Goal: Task Accomplishment & Management: Manage account settings

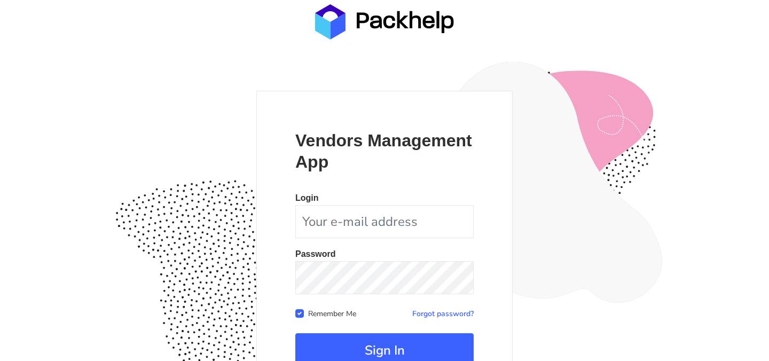
scroll to position [100, 0]
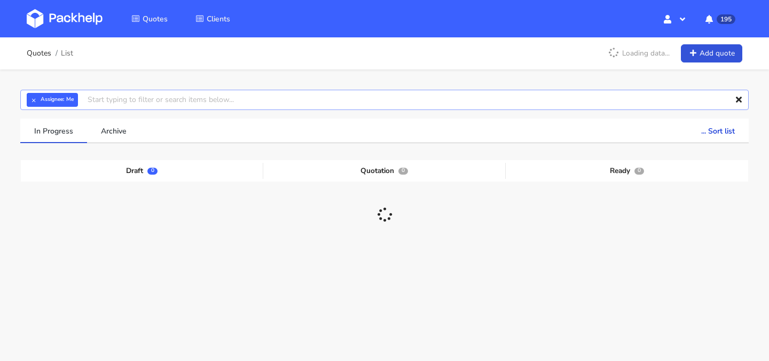
click at [178, 98] on input "text" at bounding box center [384, 100] width 728 height 20
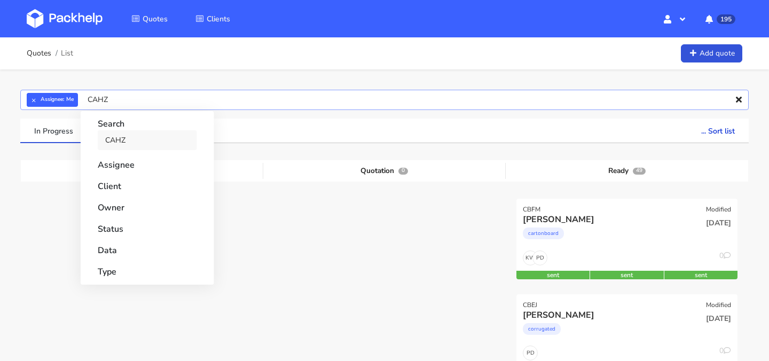
type input "CAHZ"
click at [152, 142] on link "CAHZ" at bounding box center [147, 140] width 99 height 20
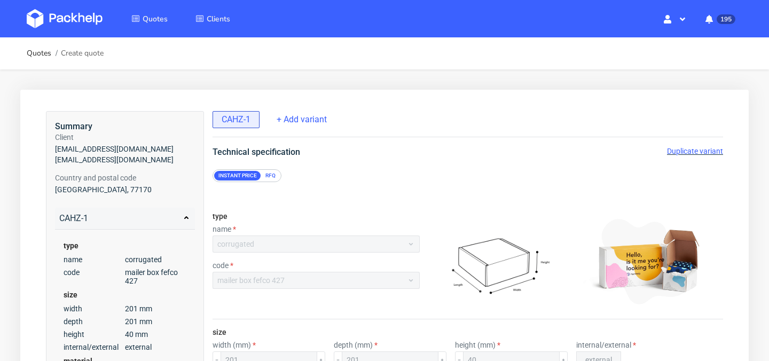
click at [700, 153] on span "Duplicate variant" at bounding box center [695, 151] width 56 height 9
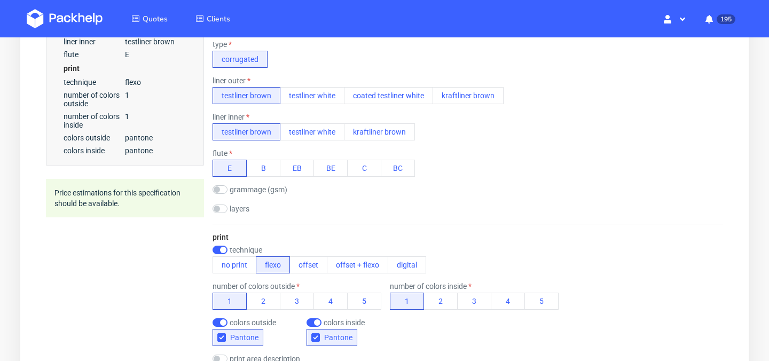
scroll to position [430, 0]
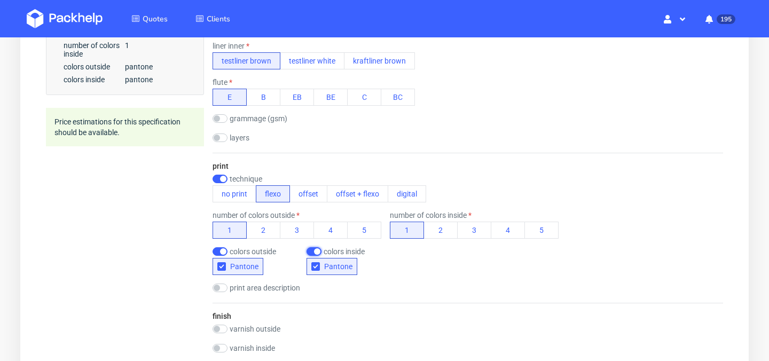
click at [312, 249] on input "checkbox" at bounding box center [314, 251] width 15 height 9
checkbox input "false"
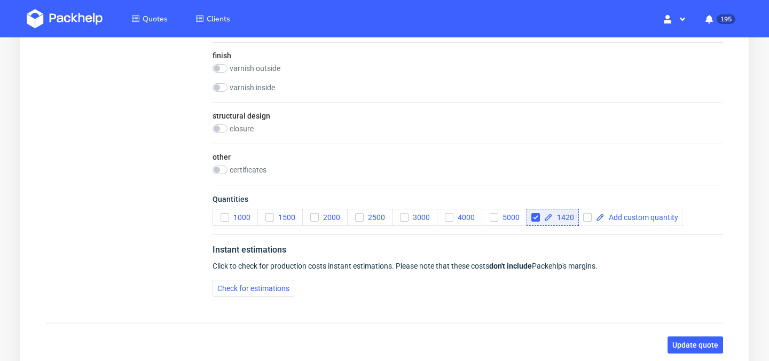
scroll to position [693, 0]
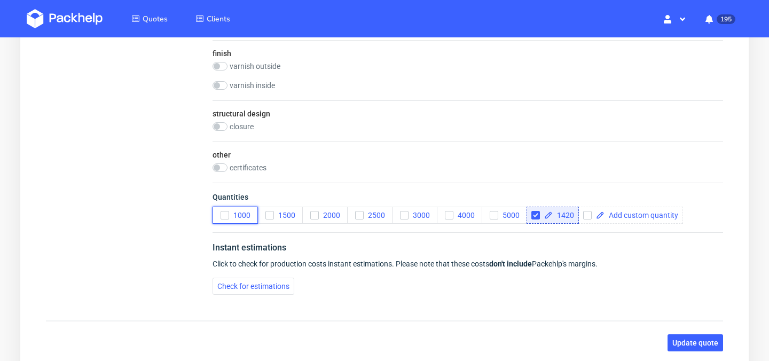
click at [228, 217] on icon "button" at bounding box center [224, 214] width 7 height 7
click at [268, 216] on use "button" at bounding box center [269, 216] width 5 height 4
click at [270, 286] on span "Check for estimations" at bounding box center [253, 286] width 72 height 7
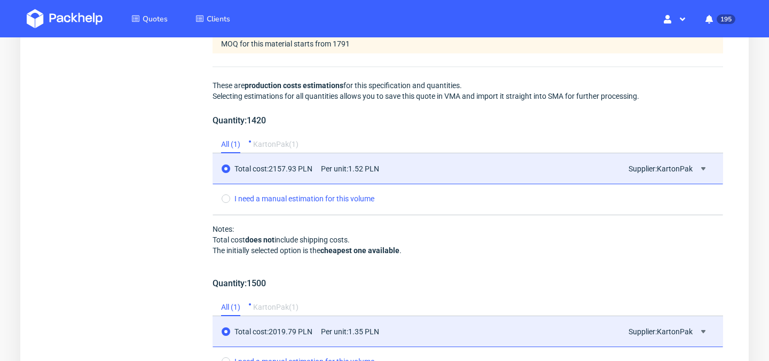
scroll to position [996, 0]
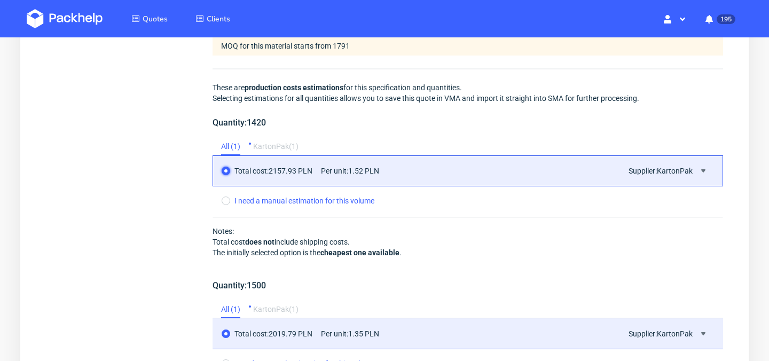
click at [226, 173] on input "radio" at bounding box center [226, 171] width 9 height 9
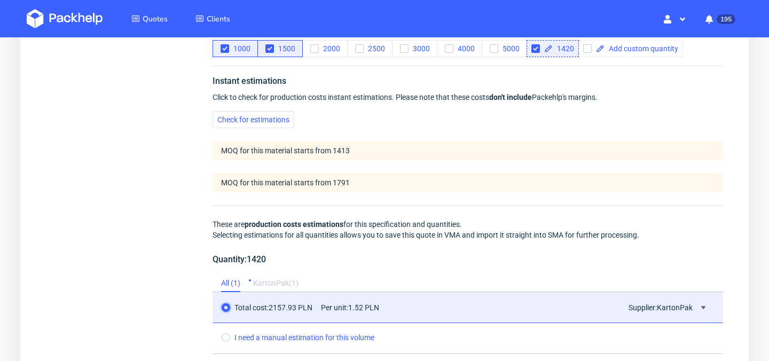
scroll to position [859, 0]
click at [535, 48] on input "checkbox" at bounding box center [535, 49] width 9 height 9
checkbox input "false"
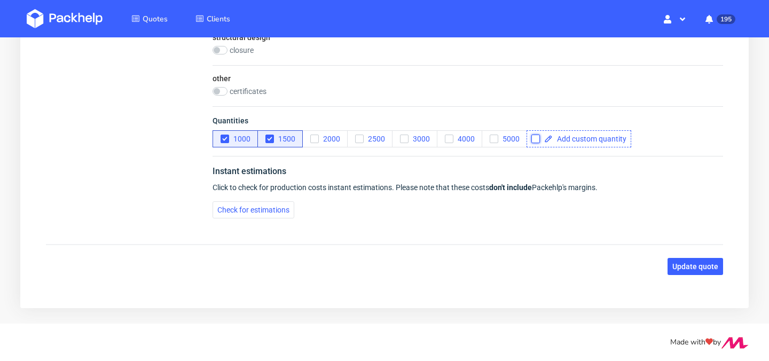
scroll to position [769, 0]
click at [224, 140] on icon "button" at bounding box center [224, 138] width 7 height 7
click at [271, 213] on span "Check for estimations" at bounding box center [253, 209] width 72 height 7
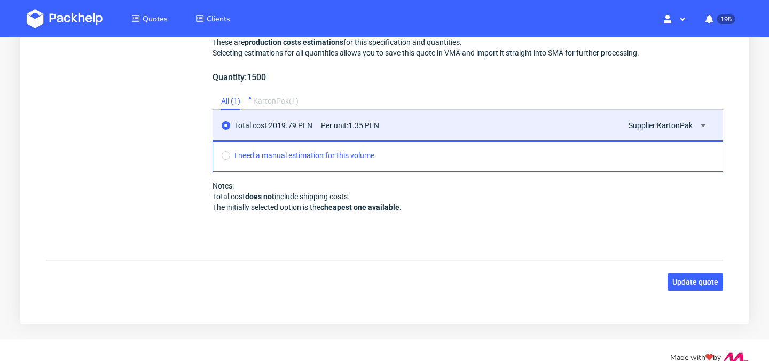
scroll to position [1025, 0]
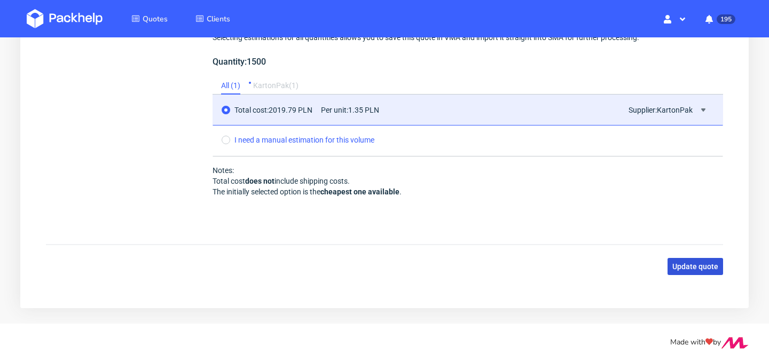
click at [688, 267] on span "Update quote" at bounding box center [695, 266] width 46 height 7
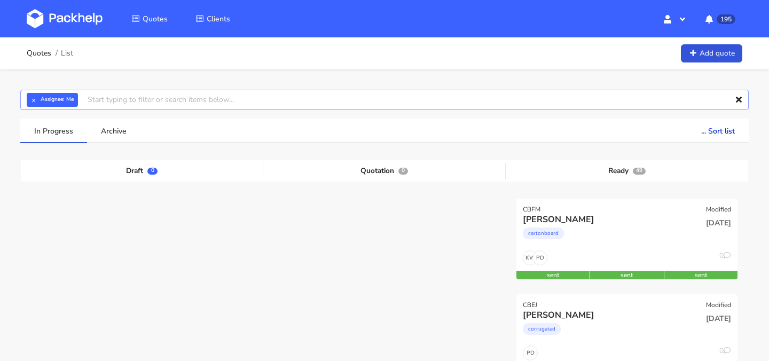
click at [300, 104] on input "text" at bounding box center [384, 100] width 728 height 20
type input "CAMX"
click at [160, 140] on link "CAMX" at bounding box center [147, 140] width 99 height 20
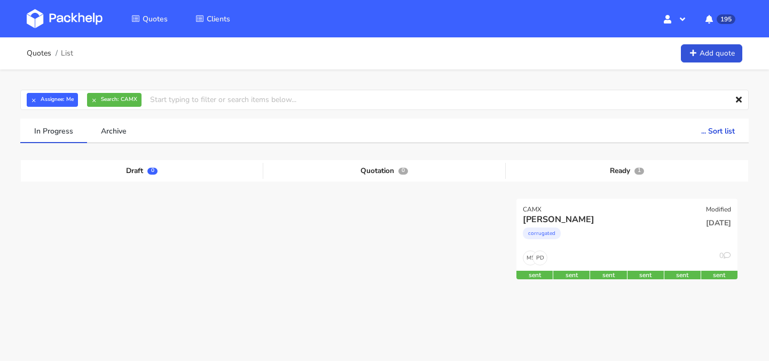
click at [13, 156] on div "In Progress Archive ... Sort list Last added From old to new Last updated Estim…" at bounding box center [384, 245] width 743 height 253
click at [598, 240] on div "corrugated" at bounding box center [594, 235] width 142 height 21
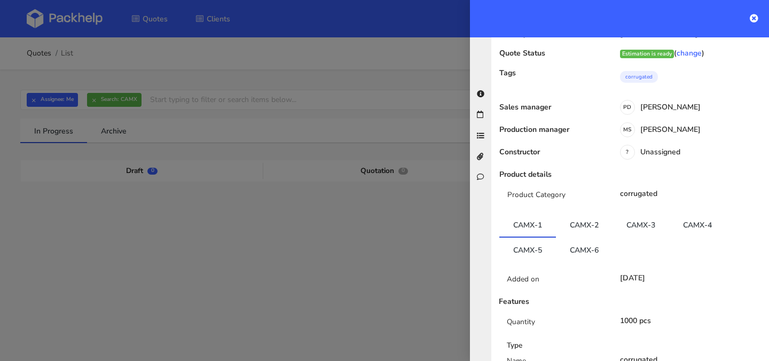
scroll to position [147, 0]
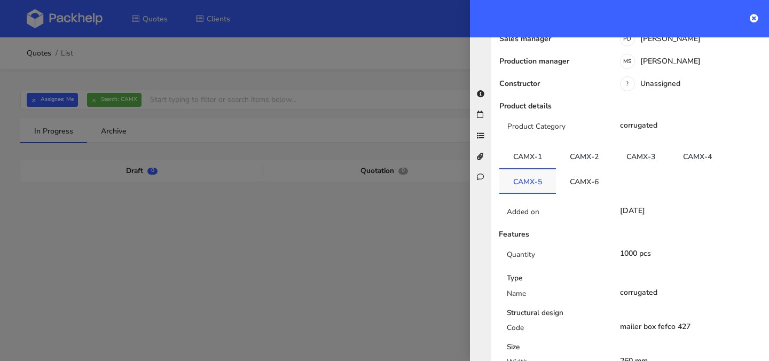
click at [539, 182] on link "CAMX-5" at bounding box center [527, 180] width 57 height 23
click at [584, 183] on link "CAMX-6" at bounding box center [584, 179] width 57 height 23
click at [535, 178] on link "CAMX-5" at bounding box center [527, 179] width 57 height 23
click at [579, 183] on link "CAMX-6" at bounding box center [584, 179] width 57 height 23
click at [530, 181] on link "CAMX-5" at bounding box center [527, 179] width 57 height 23
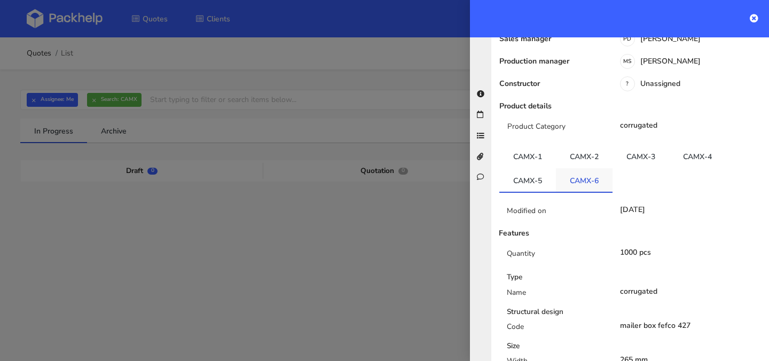
click at [571, 177] on link "CAMX-6" at bounding box center [584, 179] width 57 height 23
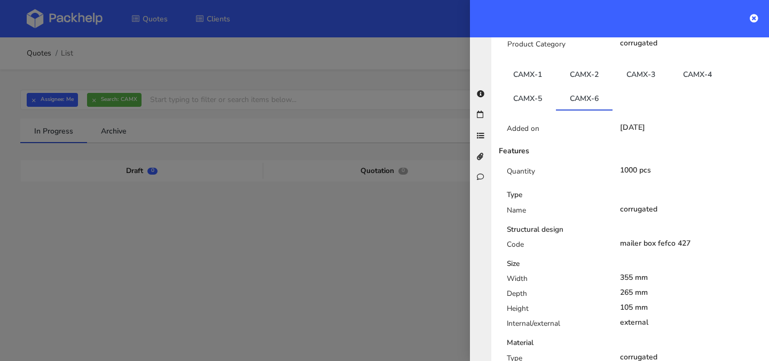
scroll to position [0, 0]
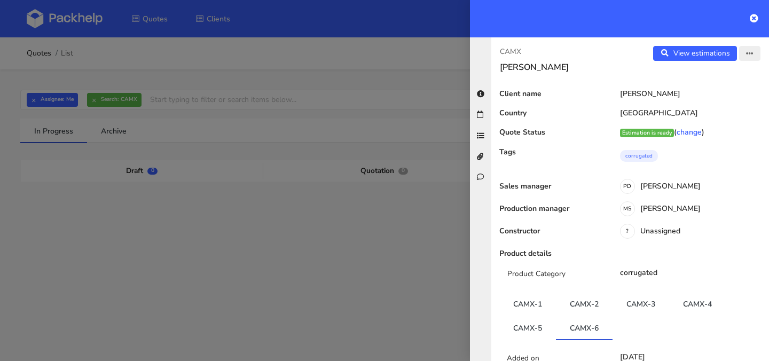
click at [748, 53] on icon "button" at bounding box center [749, 53] width 7 height 7
click at [727, 97] on link "Edit quote" at bounding box center [715, 96] width 94 height 18
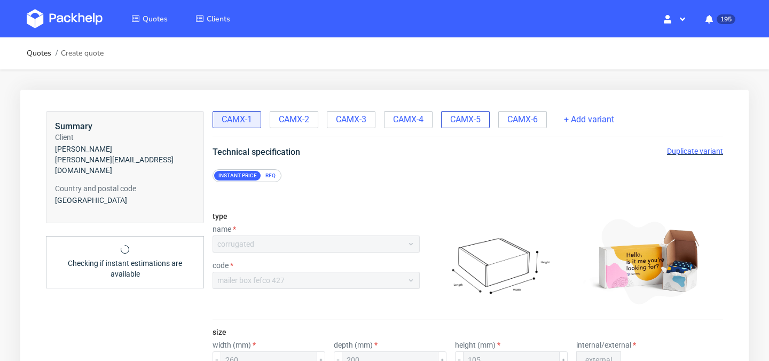
click at [479, 124] on span "CAMX-5" at bounding box center [465, 120] width 30 height 12
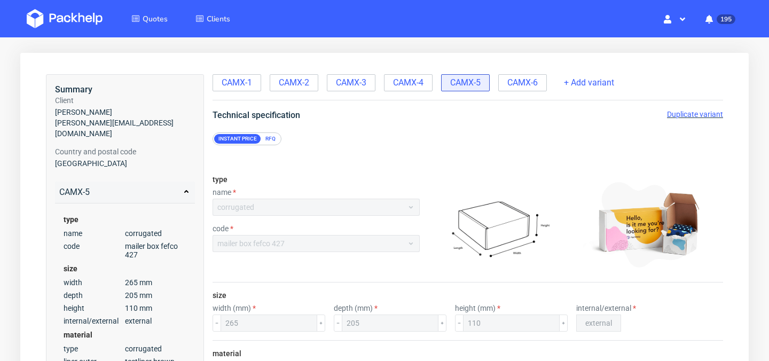
scroll to position [34, 0]
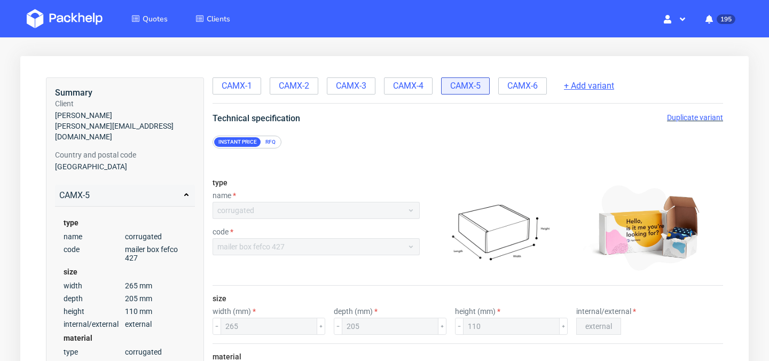
click at [583, 85] on span "+ Add variant" at bounding box center [589, 86] width 50 height 12
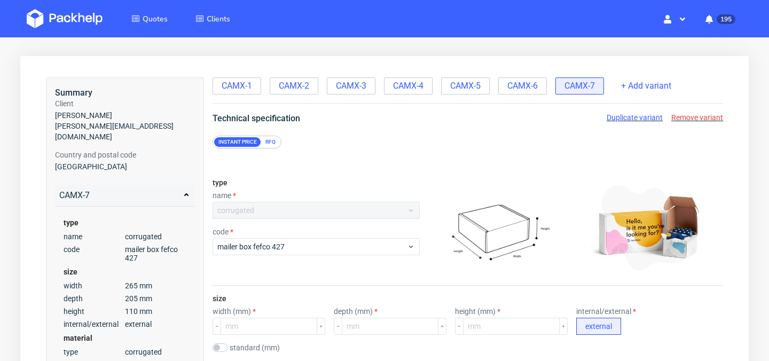
scroll to position [125, 0]
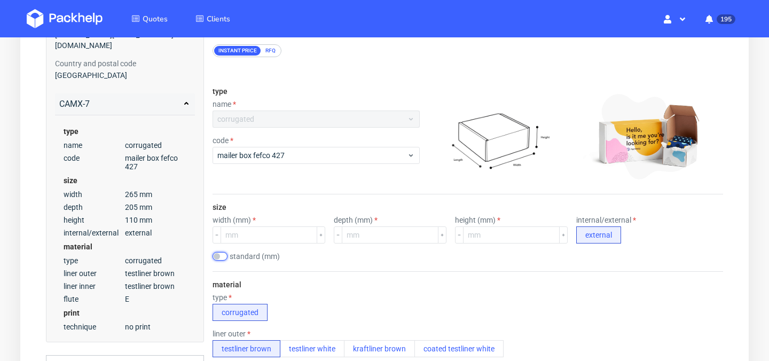
click at [220, 252] on input "checkbox" at bounding box center [220, 256] width 15 height 9
checkbox input "true"
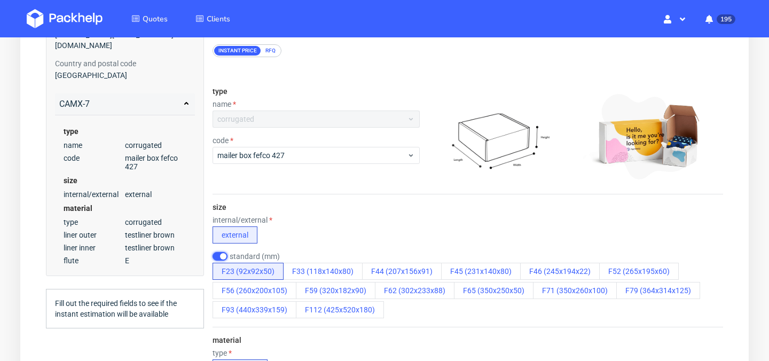
scroll to position [83, 0]
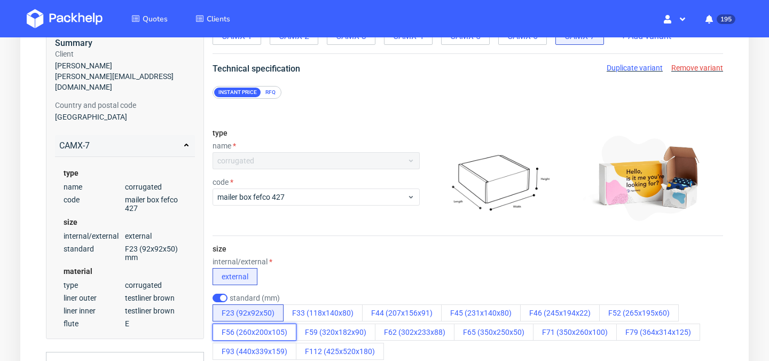
click at [256, 338] on button "F56 (260x200x105)" at bounding box center [255, 332] width 84 height 17
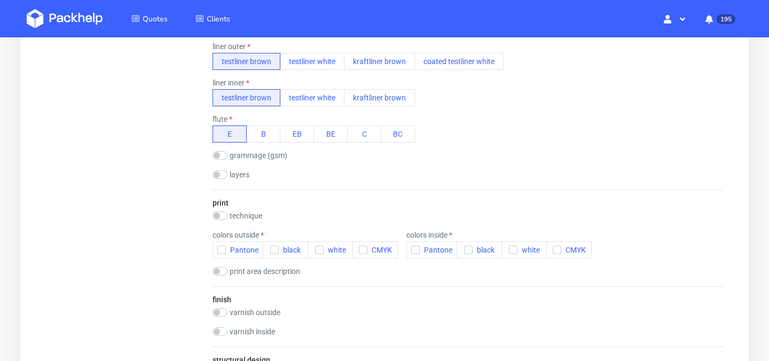
scroll to position [481, 0]
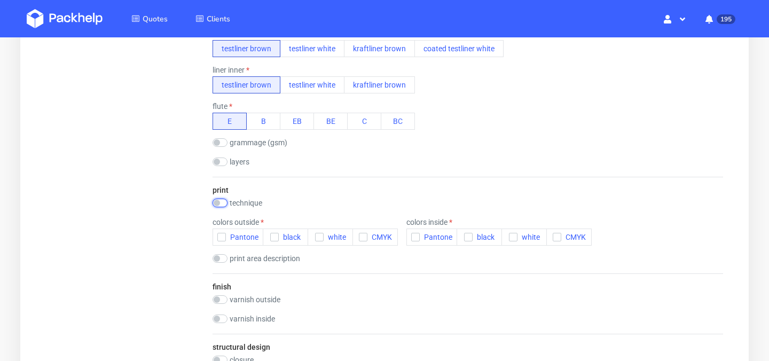
click at [219, 205] on input "checkbox" at bounding box center [220, 203] width 15 height 9
checkbox input "true"
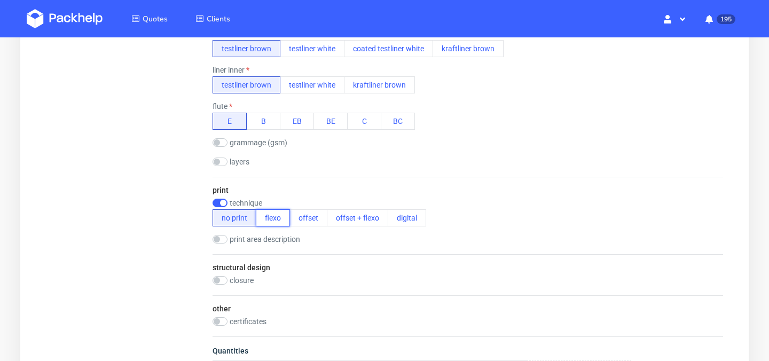
click at [278, 221] on button "flexo" at bounding box center [273, 217] width 34 height 17
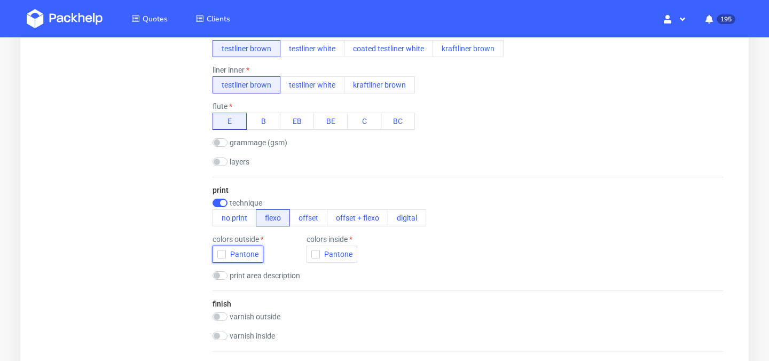
click at [222, 254] on use "button" at bounding box center [222, 255] width 5 height 4
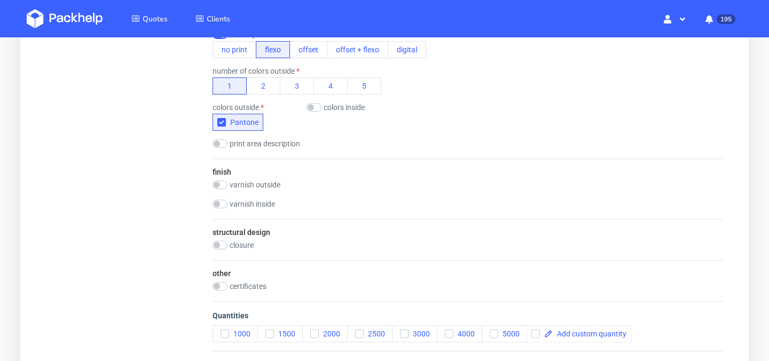
scroll to position [662, 0]
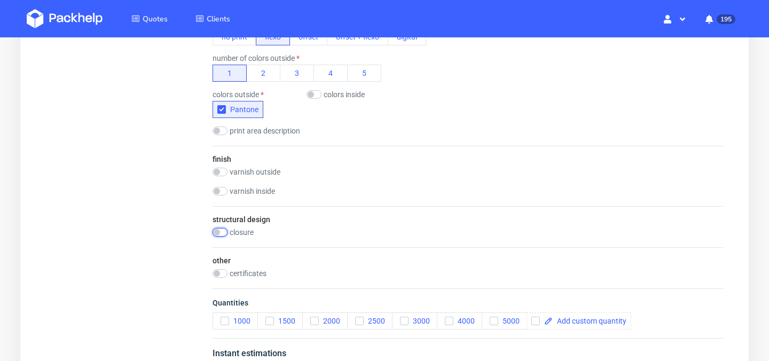
click at [218, 229] on input "checkbox" at bounding box center [220, 232] width 15 height 9
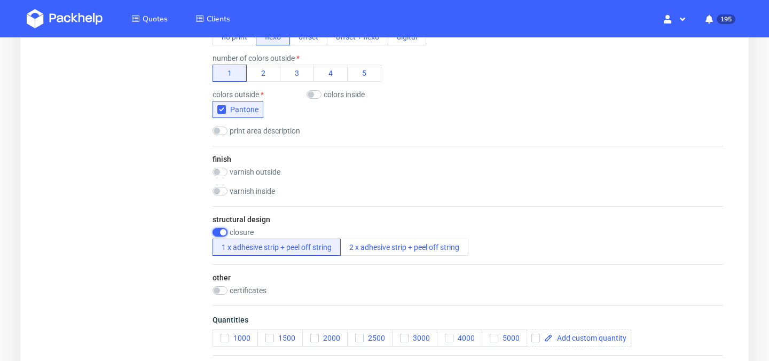
click at [218, 229] on input "checkbox" at bounding box center [220, 232] width 15 height 9
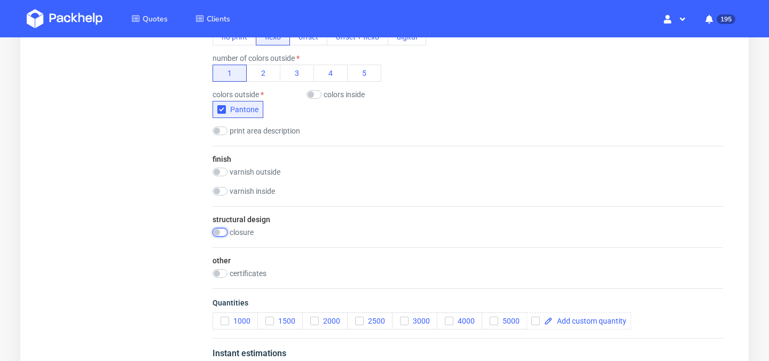
click at [218, 229] on input "checkbox" at bounding box center [220, 232] width 15 height 9
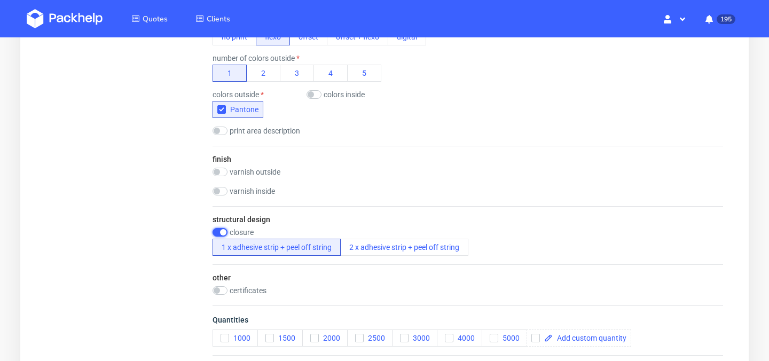
click at [218, 229] on input "checkbox" at bounding box center [220, 232] width 15 height 9
checkbox input "false"
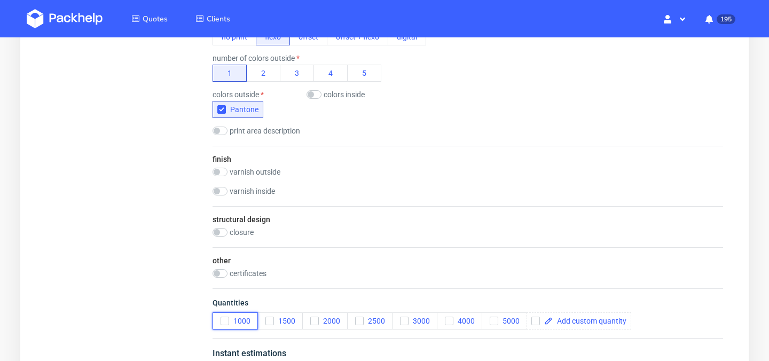
click at [223, 322] on use "button" at bounding box center [224, 321] width 5 height 4
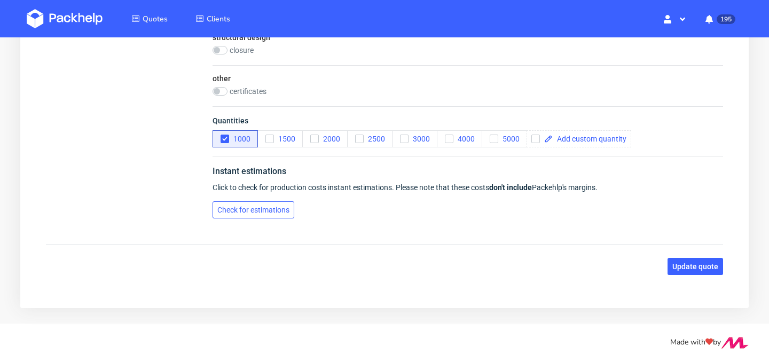
click at [258, 208] on span "Check for estimations" at bounding box center [253, 209] width 72 height 7
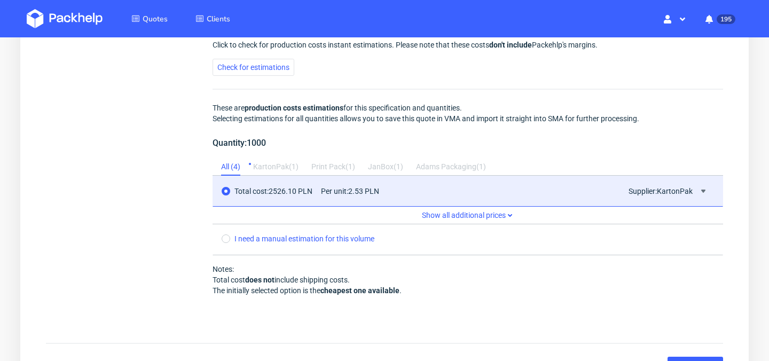
scroll to position [999, 0]
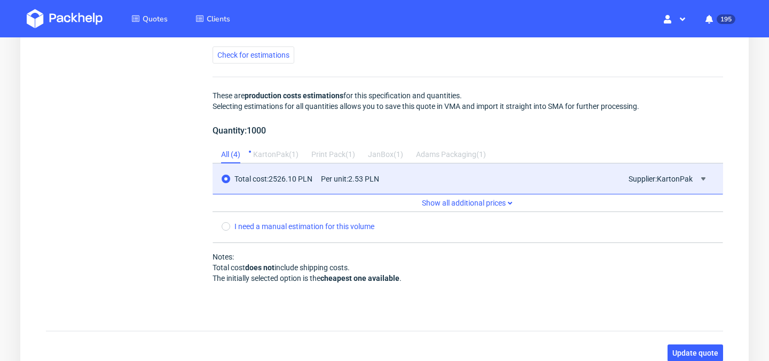
click at [437, 202] on span "Show all additional prices" at bounding box center [468, 203] width 511 height 18
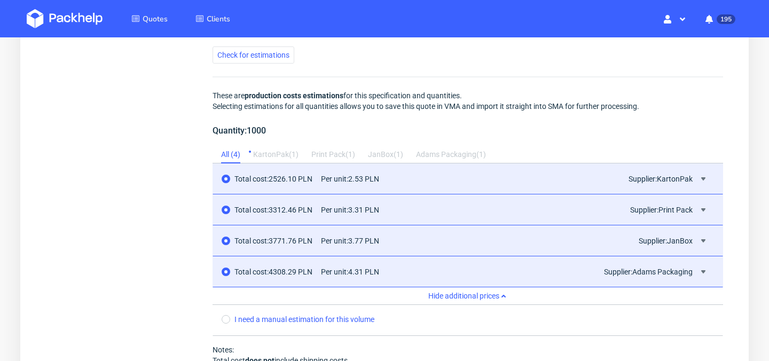
click at [477, 297] on span "Hide additional prices" at bounding box center [468, 296] width 511 height 18
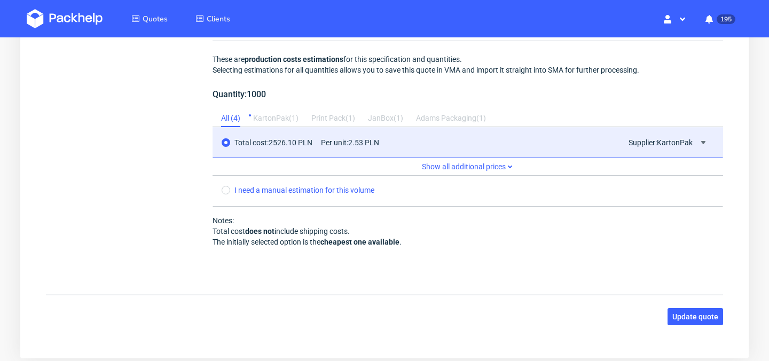
scroll to position [1061, 0]
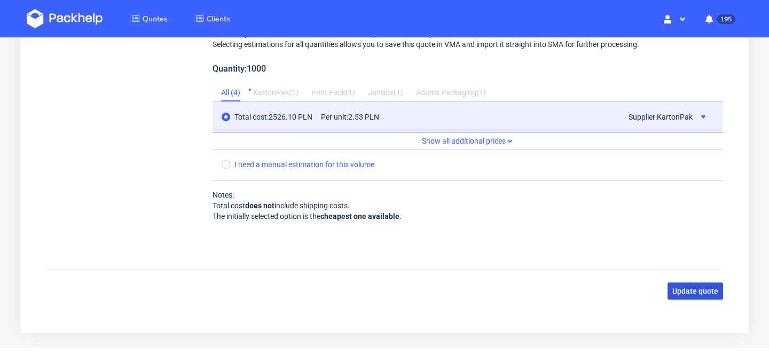
click at [687, 291] on span "Update quote" at bounding box center [695, 290] width 46 height 7
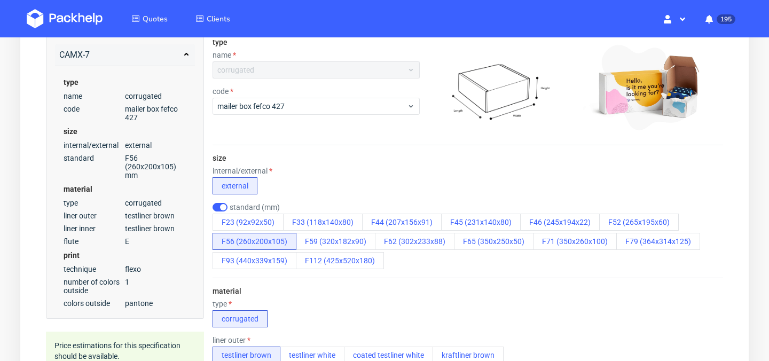
scroll to position [171, 0]
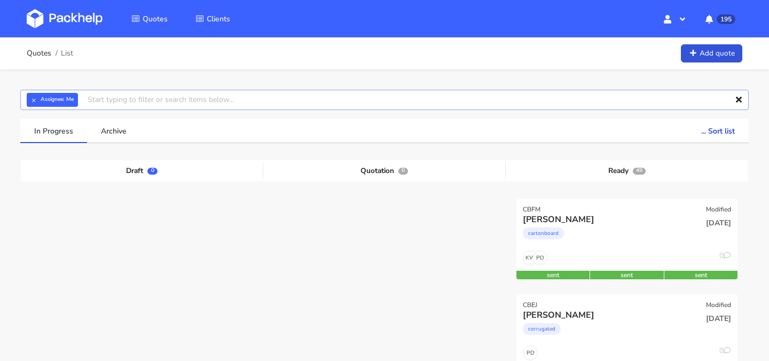
click at [361, 94] on input "text" at bounding box center [384, 100] width 728 height 20
type input "CAMX"
click at [153, 141] on link "CAMX" at bounding box center [147, 140] width 99 height 20
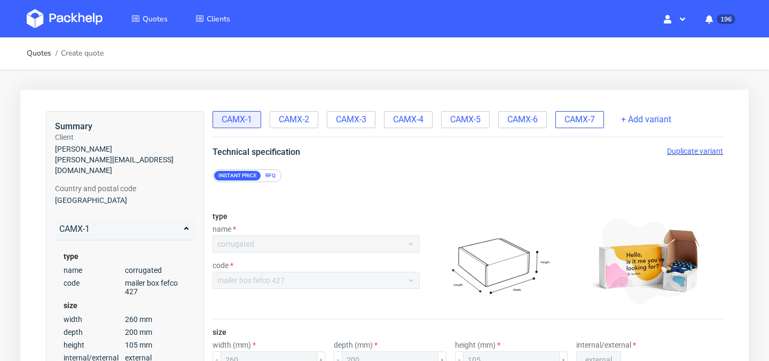
click at [581, 118] on span "CAMX-7" at bounding box center [580, 120] width 30 height 12
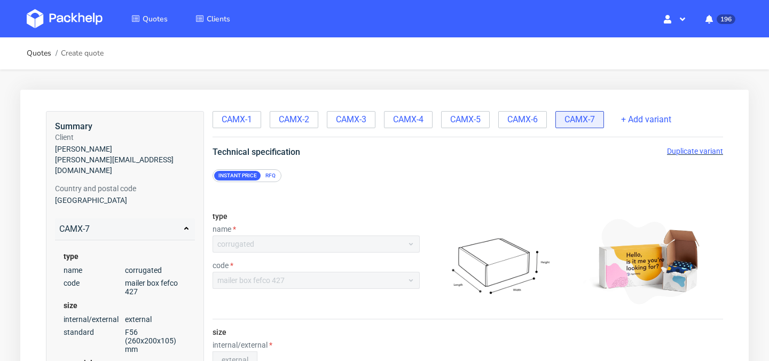
click at [684, 150] on span "Duplicate variant" at bounding box center [695, 151] width 56 height 9
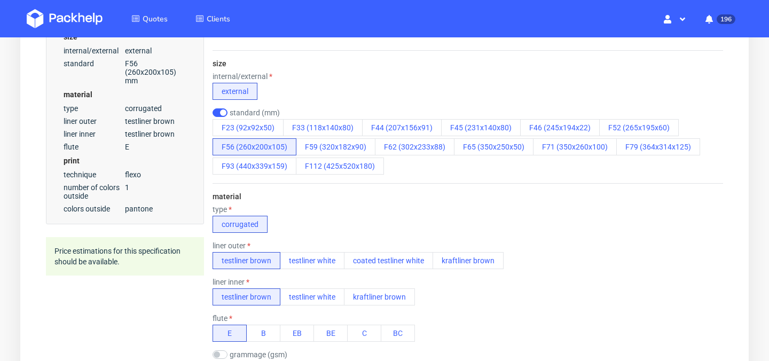
scroll to position [270, 0]
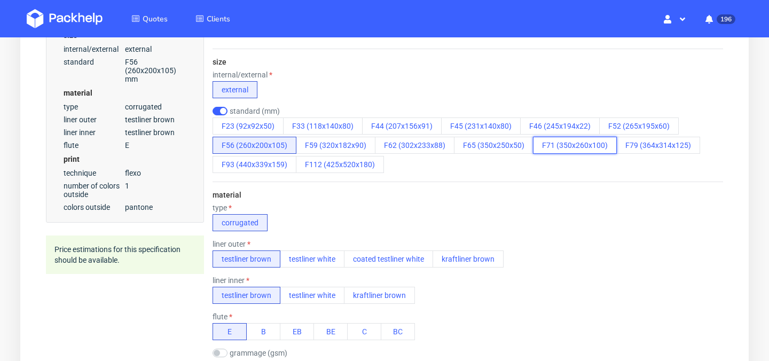
click at [570, 147] on button "F71 (350x260x100)" at bounding box center [575, 145] width 84 height 17
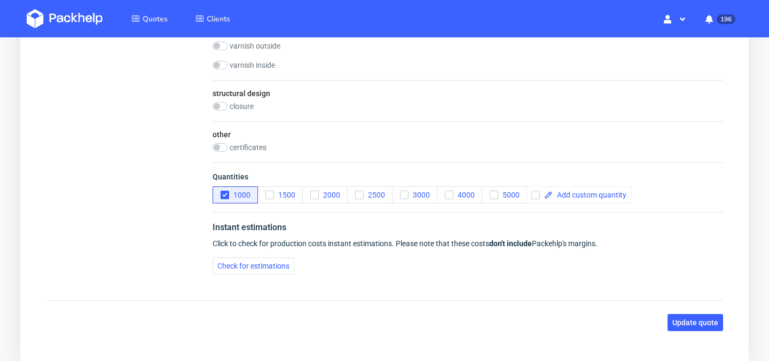
scroll to position [797, 0]
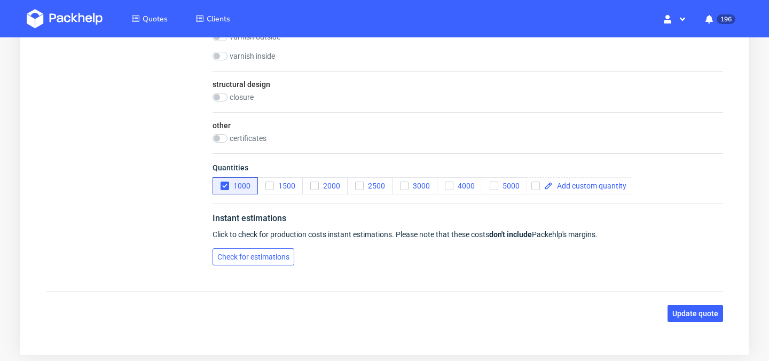
click at [267, 262] on button "Check for estimations" at bounding box center [254, 256] width 82 height 17
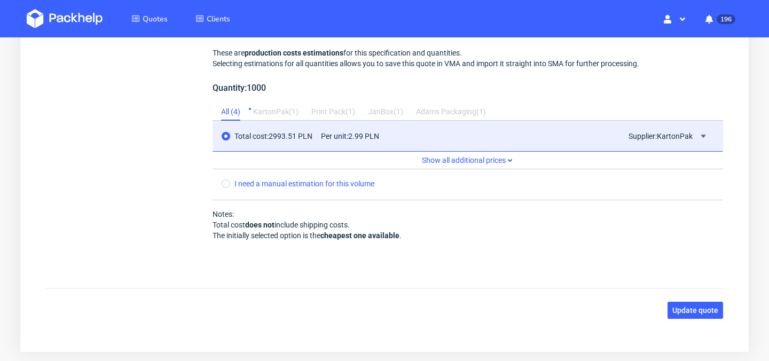
scroll to position [1047, 0]
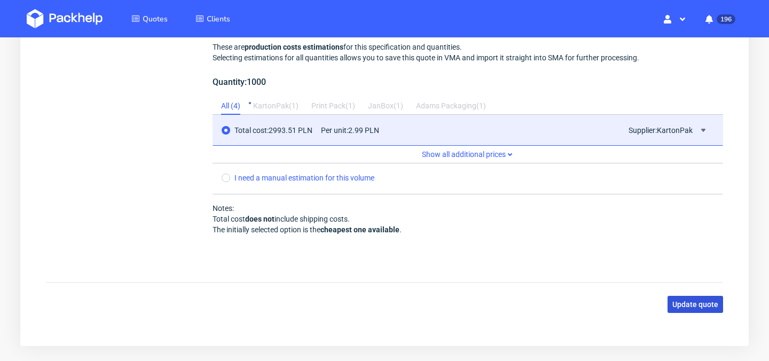
click at [709, 302] on span "Update quote" at bounding box center [695, 304] width 46 height 7
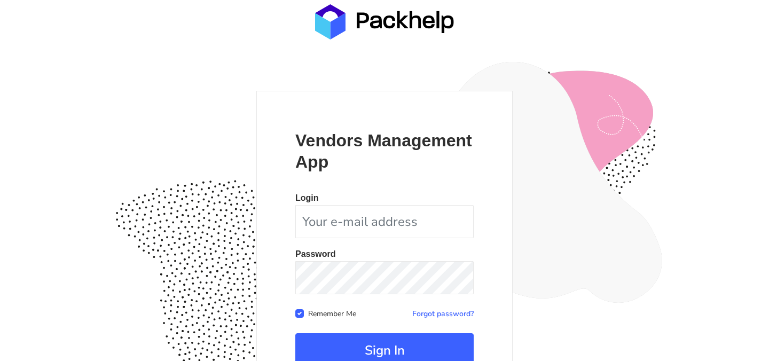
scroll to position [100, 0]
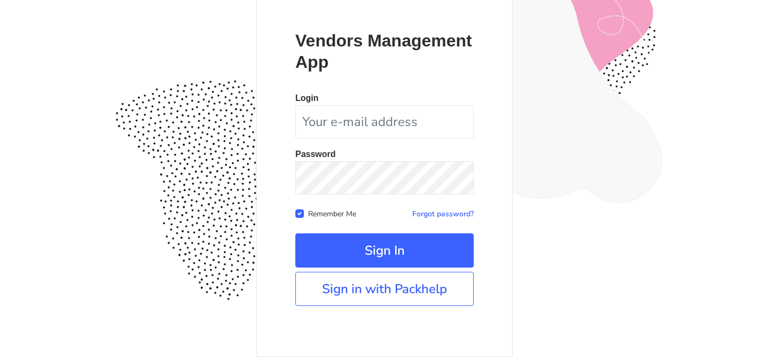
click at [382, 306] on div "Vendors Management App Login Password Remember Me Forgot password? Sign In" at bounding box center [384, 174] width 256 height 366
click at [401, 296] on link "Sign in with Packhelp" at bounding box center [384, 289] width 178 height 34
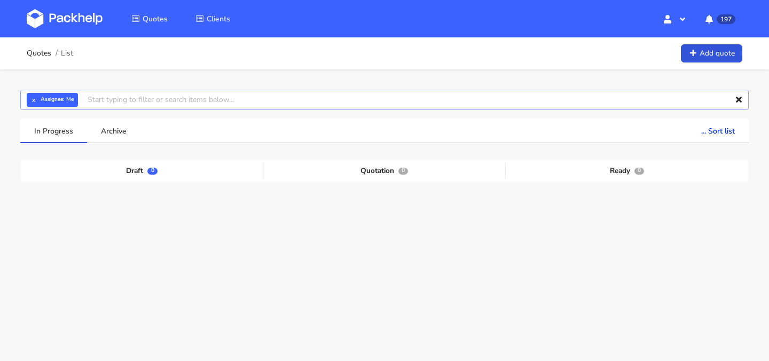
click at [281, 100] on input "text" at bounding box center [384, 100] width 728 height 20
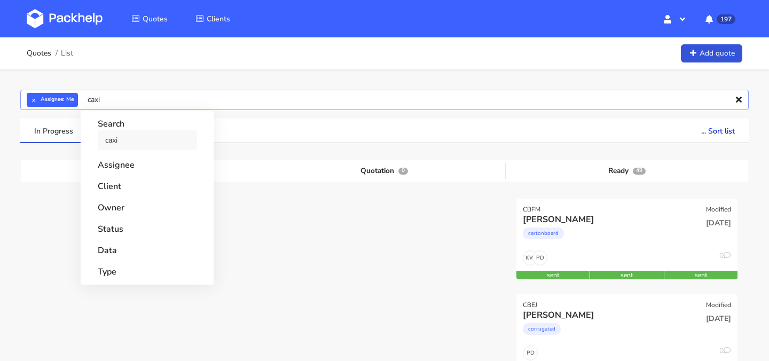
type input "caxi"
click at [140, 142] on link "caxi" at bounding box center [147, 140] width 99 height 20
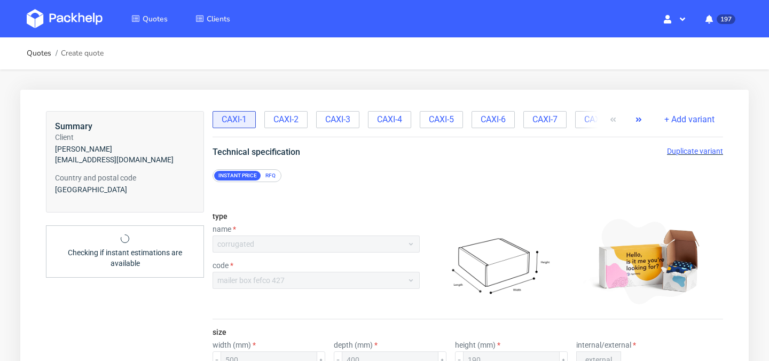
click at [640, 118] on use "button" at bounding box center [638, 119] width 5 height 4
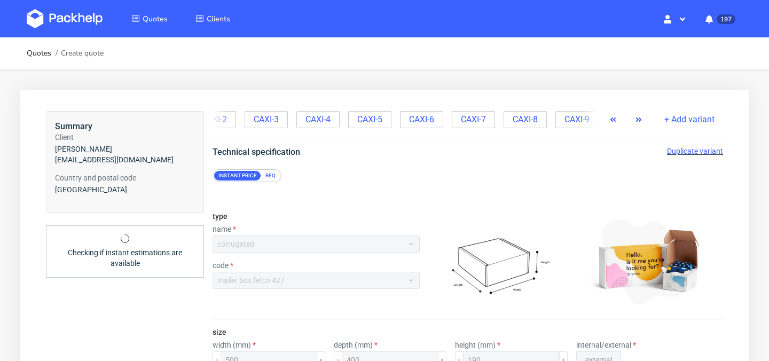
click at [640, 118] on use "button" at bounding box center [638, 119] width 5 height 4
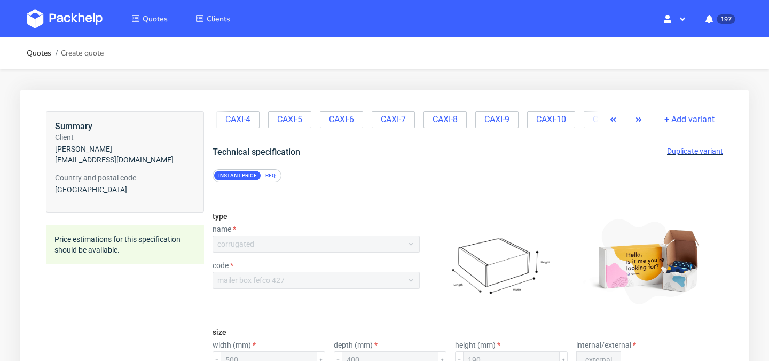
click at [640, 118] on use "button" at bounding box center [638, 119] width 5 height 4
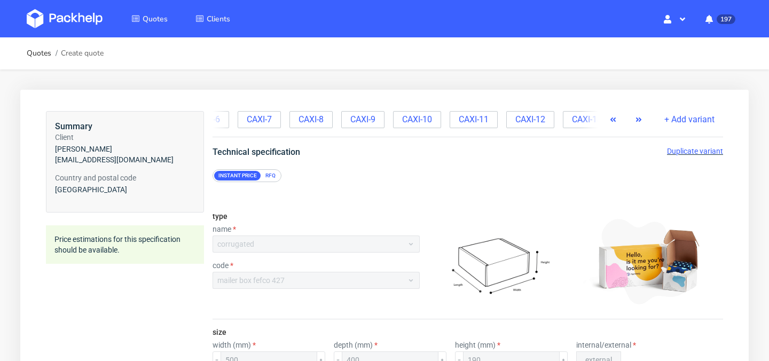
click at [640, 118] on use "button" at bounding box center [638, 119] width 5 height 4
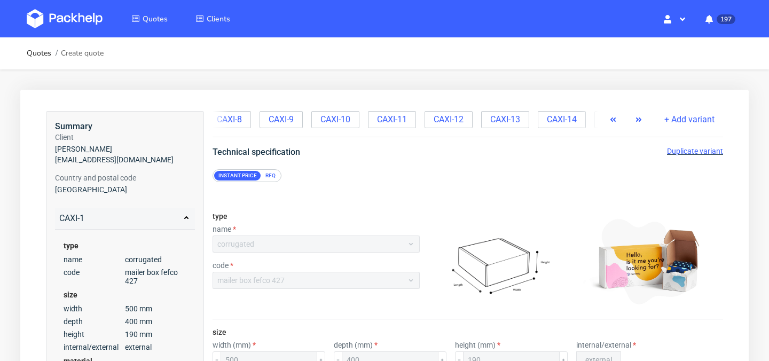
click at [640, 118] on use "button" at bounding box center [638, 119] width 5 height 4
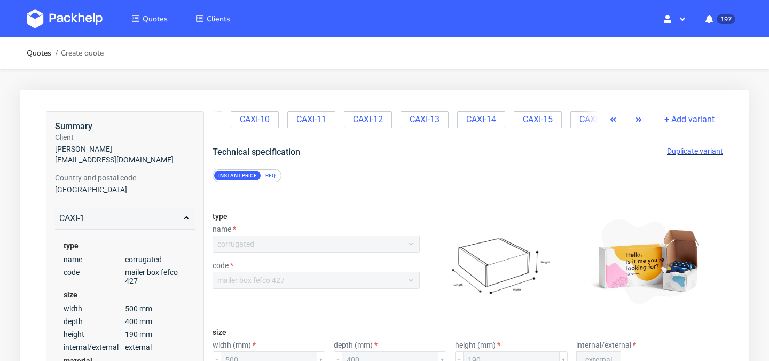
click at [640, 118] on use "button" at bounding box center [638, 119] width 5 height 4
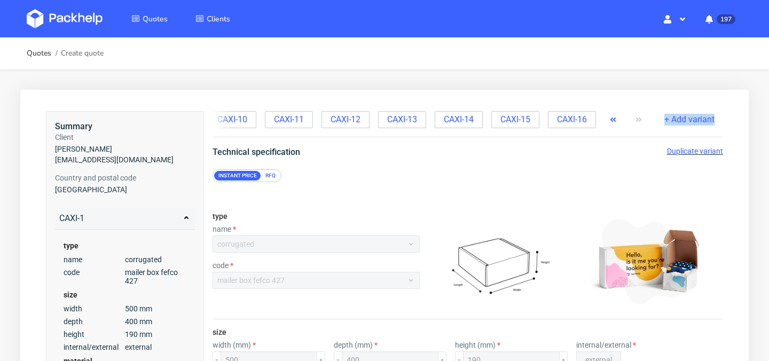
click at [640, 118] on div at bounding box center [626, 119] width 43 height 17
click at [571, 119] on span "CAXI-16" at bounding box center [572, 120] width 30 height 12
click at [687, 151] on span "Duplicate variant" at bounding box center [695, 151] width 56 height 9
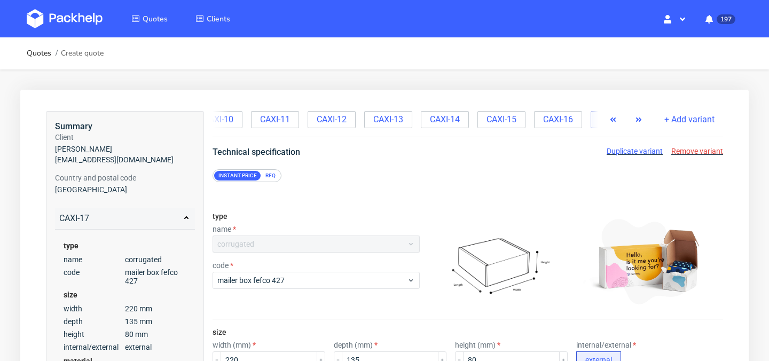
click at [644, 122] on button "button" at bounding box center [638, 119] width 17 height 17
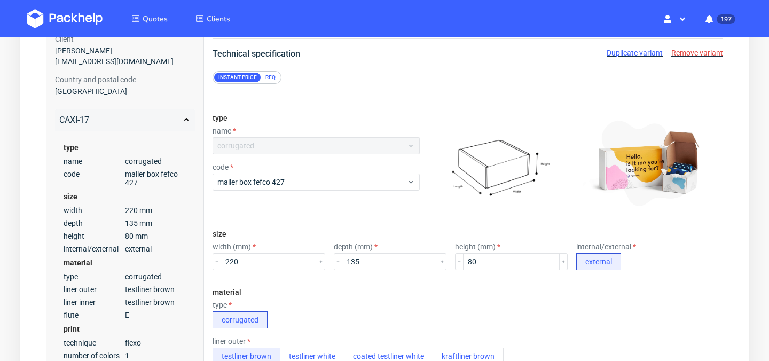
scroll to position [118, 0]
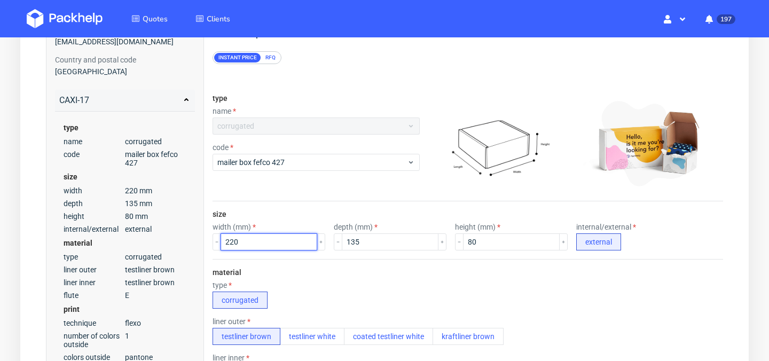
drag, startPoint x: 265, startPoint y: 245, endPoint x: 161, endPoint y: 242, distance: 104.7
click at [249, 247] on input "55" at bounding box center [269, 241] width 97 height 17
type input "550"
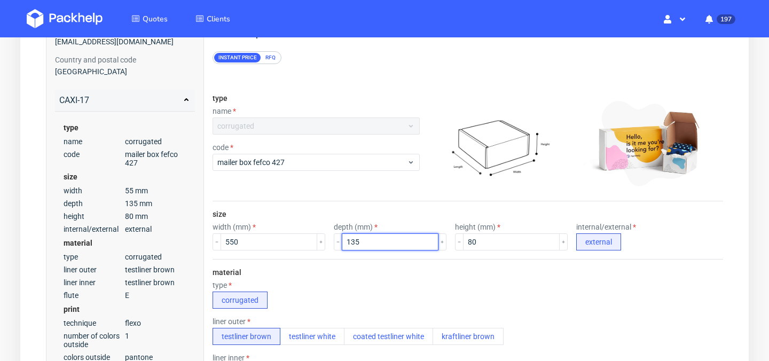
click at [352, 240] on input "135" at bounding box center [390, 241] width 97 height 17
type input "1"
type input "340"
click at [503, 239] on input "80" at bounding box center [511, 241] width 97 height 17
type input "8"
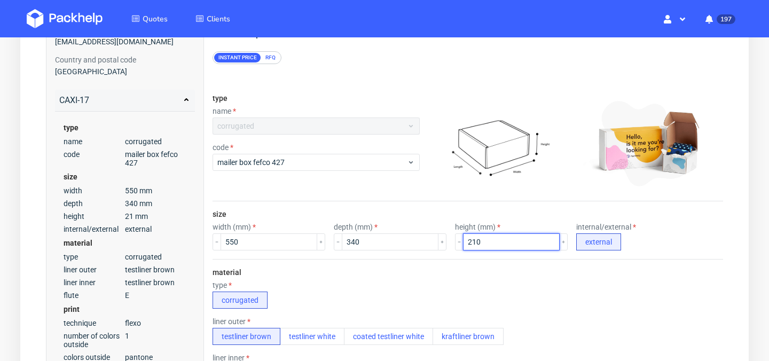
type input "210"
click at [427, 284] on div "type corrugated" at bounding box center [468, 295] width 511 height 28
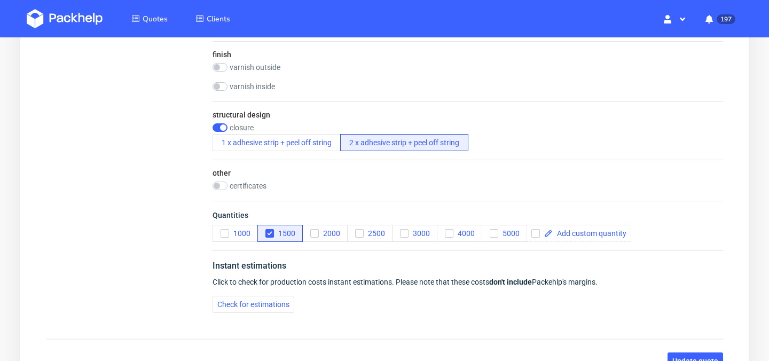
scroll to position [691, 0]
click at [278, 307] on span "Check for estimations" at bounding box center [253, 305] width 72 height 7
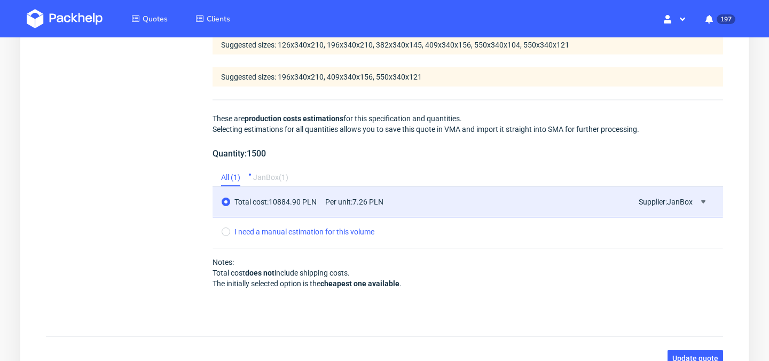
scroll to position [997, 0]
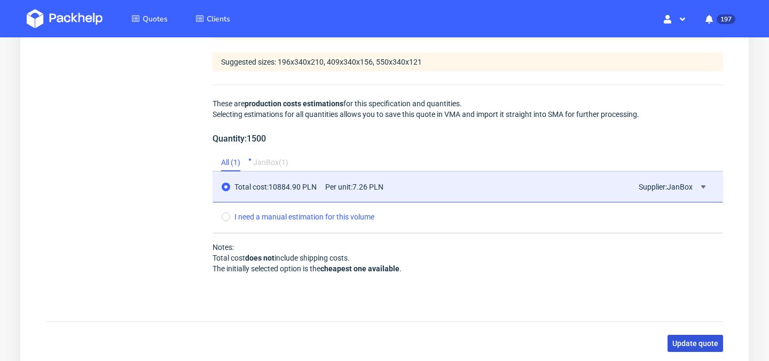
click at [694, 344] on span "Update quote" at bounding box center [695, 343] width 46 height 7
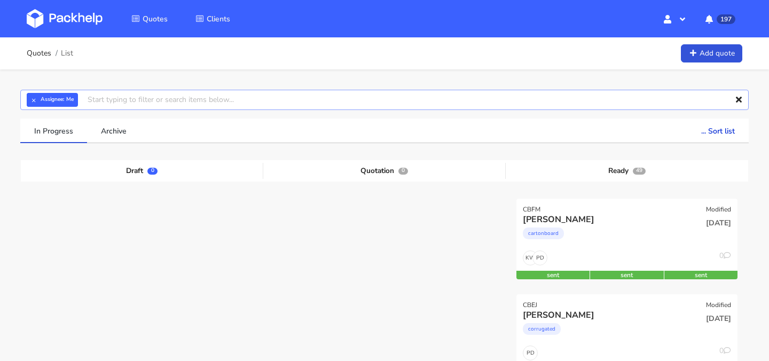
click at [426, 104] on input "text" at bounding box center [384, 100] width 728 height 20
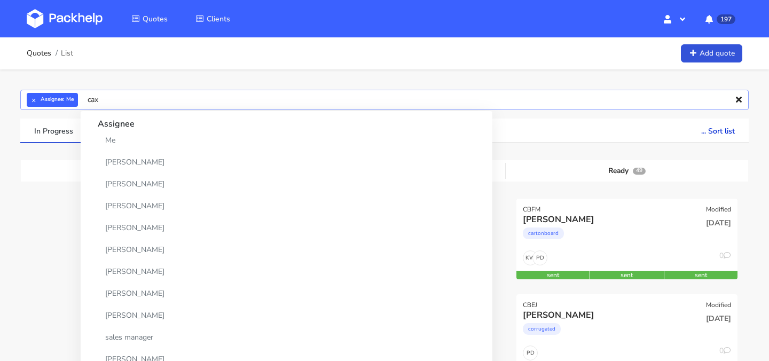
click at [426, 104] on input "caxi" at bounding box center [384, 100] width 728 height 20
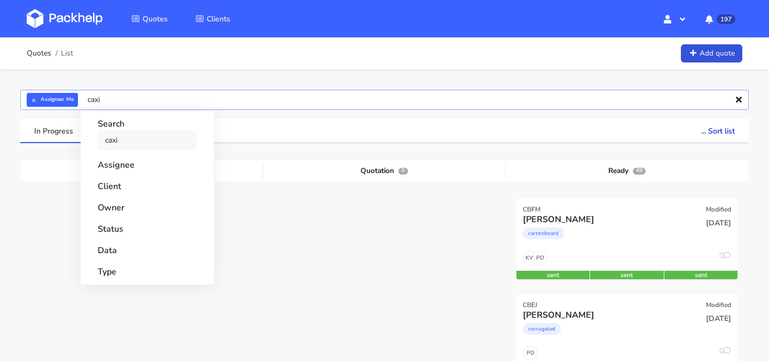
type input "caxi"
click at [143, 148] on link "caxi" at bounding box center [147, 140] width 99 height 20
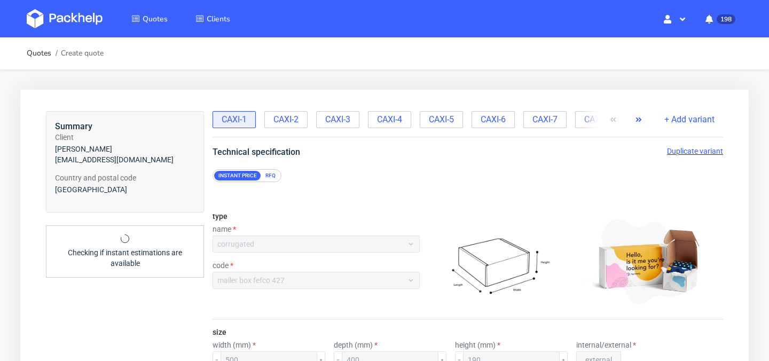
click at [635, 123] on icon "button" at bounding box center [638, 119] width 9 height 9
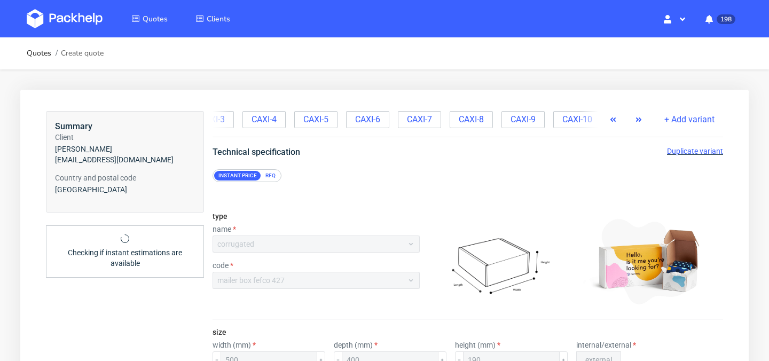
click at [635, 123] on icon "button" at bounding box center [638, 119] width 9 height 9
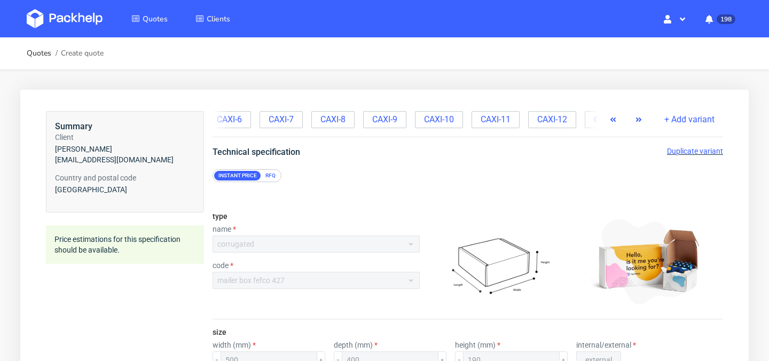
click at [635, 123] on icon "button" at bounding box center [638, 119] width 9 height 9
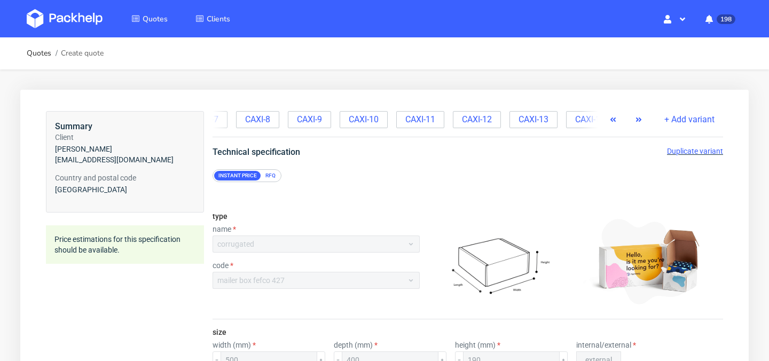
click at [635, 123] on icon "button" at bounding box center [638, 119] width 9 height 9
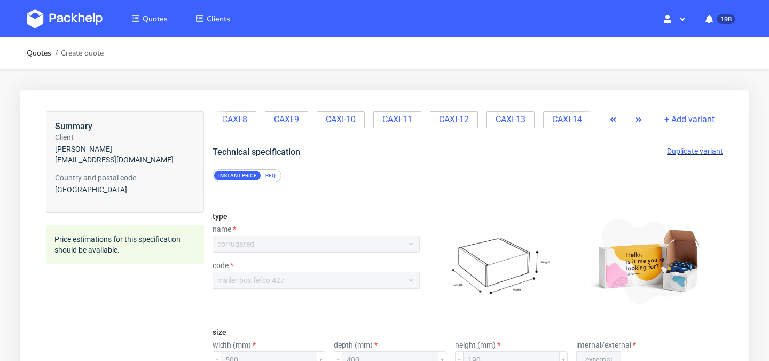
click at [635, 123] on icon "button" at bounding box center [638, 119] width 9 height 9
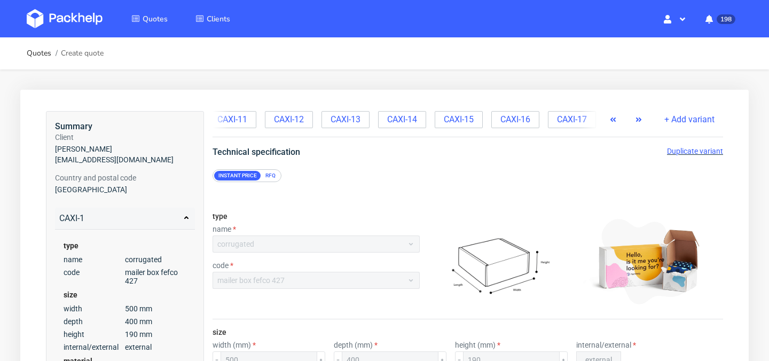
click at [635, 123] on icon "button" at bounding box center [638, 119] width 9 height 9
click at [635, 123] on div at bounding box center [626, 119] width 43 height 17
click at [578, 121] on span "CAXI-17" at bounding box center [572, 120] width 30 height 12
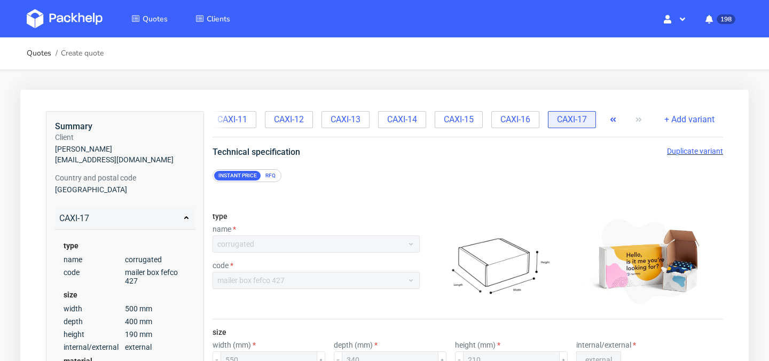
click at [687, 149] on span "Duplicate variant" at bounding box center [695, 151] width 56 height 9
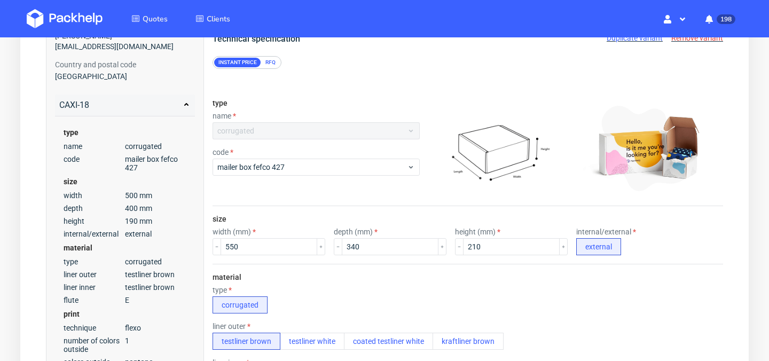
scroll to position [120, 0]
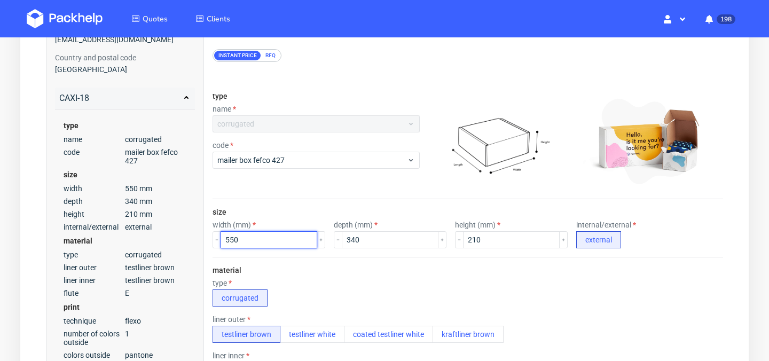
click at [254, 236] on input "550" at bounding box center [269, 239] width 97 height 17
type input "500"
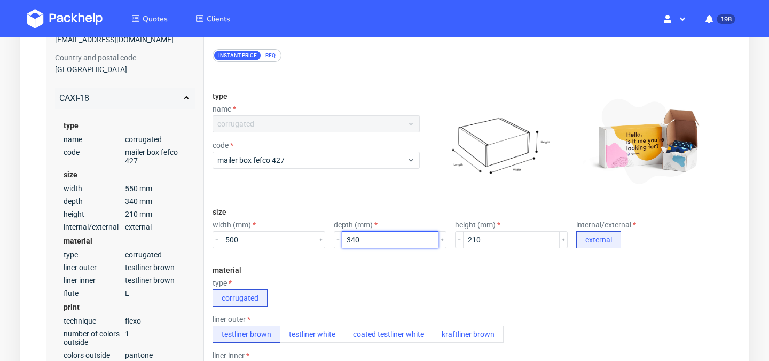
click at [376, 239] on input "340" at bounding box center [390, 239] width 97 height 17
type input "300"
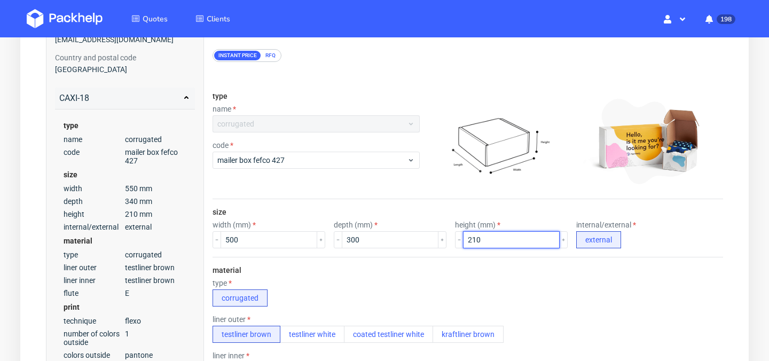
click at [511, 236] on input "210" at bounding box center [511, 239] width 97 height 17
type input "2"
type input "130"
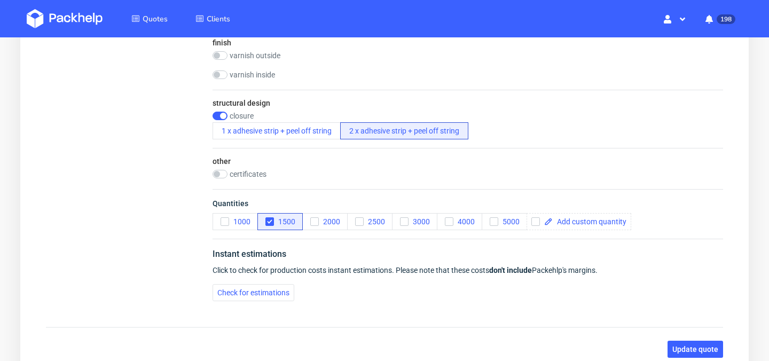
scroll to position [705, 0]
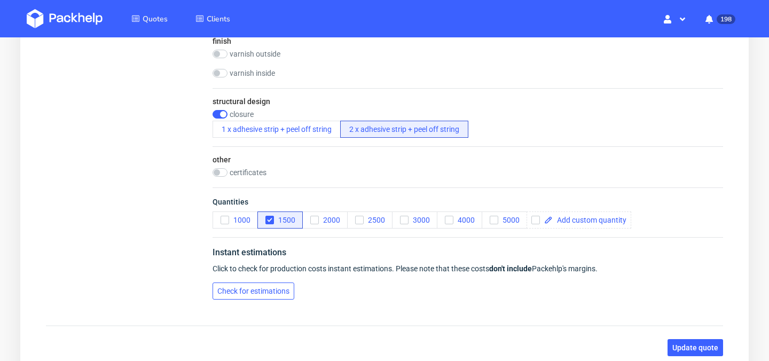
click at [269, 288] on span "Check for estimations" at bounding box center [253, 290] width 72 height 7
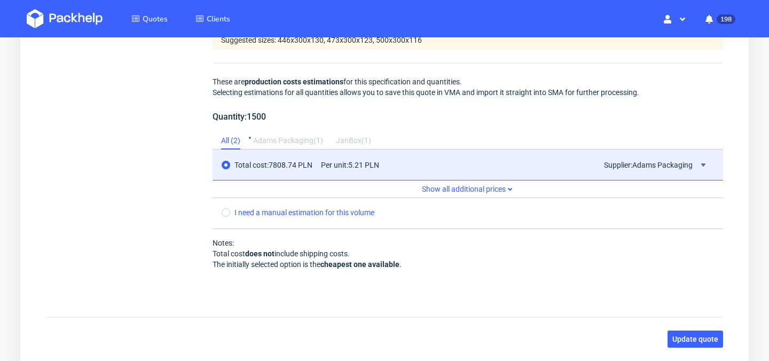
scroll to position [988, 0]
click at [703, 334] on span "Update quote" at bounding box center [695, 337] width 46 height 7
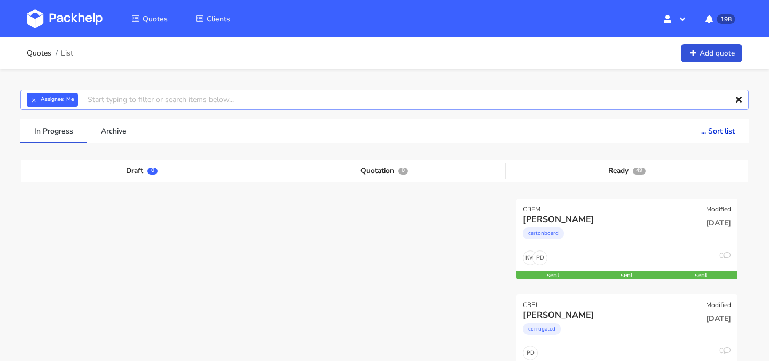
click at [433, 108] on input "text" at bounding box center [384, 100] width 728 height 20
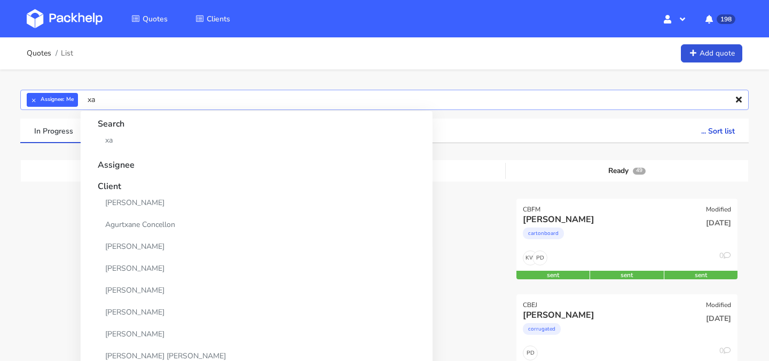
type input "x"
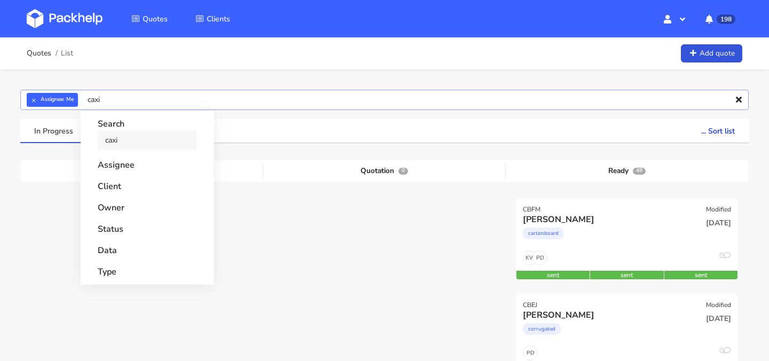
type input "caxi"
click at [117, 142] on link "caxi" at bounding box center [147, 140] width 99 height 20
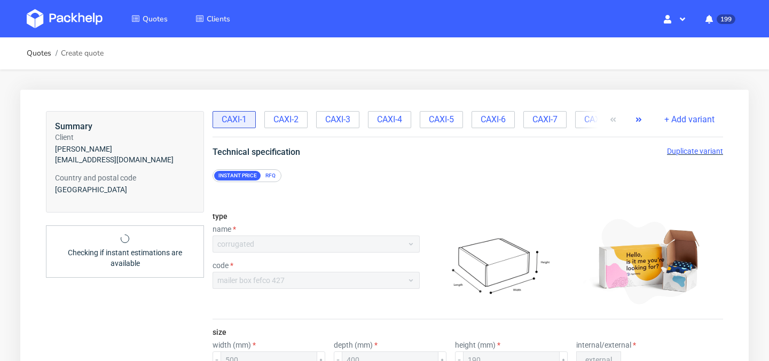
click at [643, 122] on icon "button" at bounding box center [638, 119] width 9 height 9
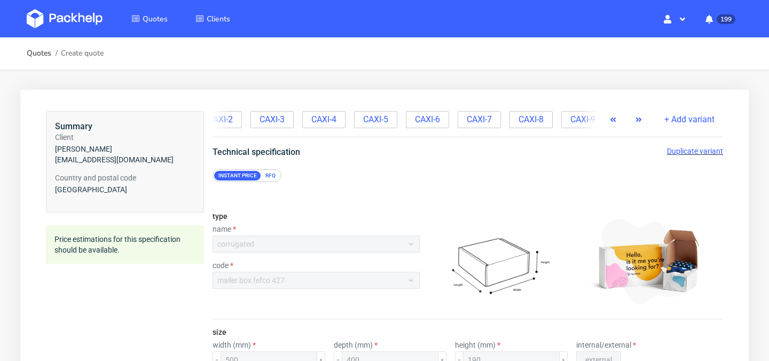
click at [643, 122] on icon "button" at bounding box center [638, 119] width 9 height 9
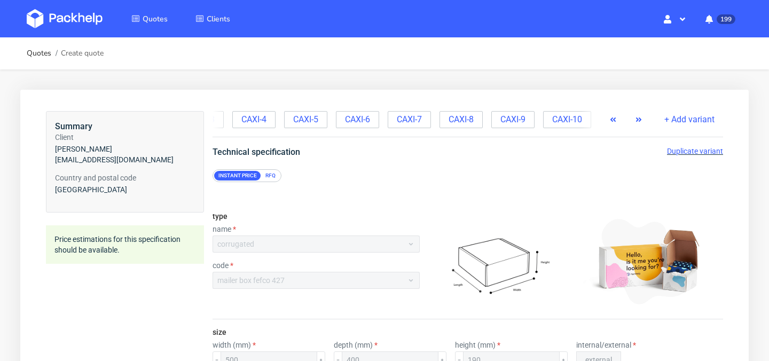
click at [643, 122] on icon "button" at bounding box center [638, 119] width 9 height 9
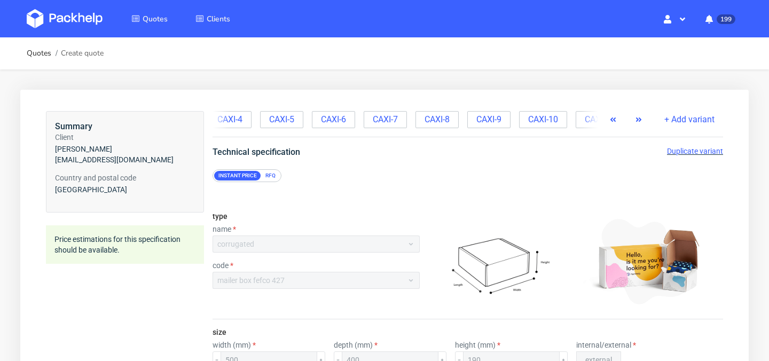
click at [643, 122] on icon "button" at bounding box center [638, 119] width 9 height 9
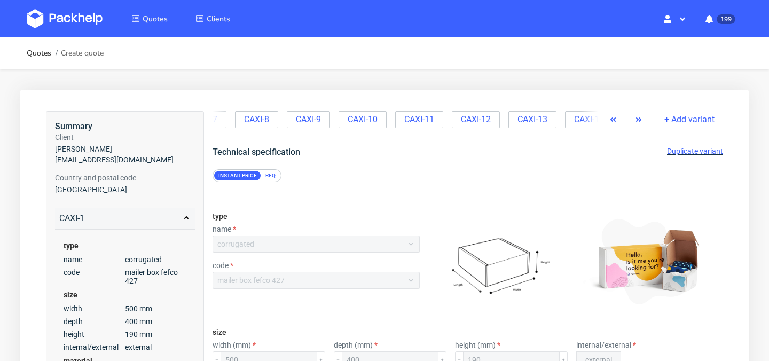
click at [643, 122] on icon "button" at bounding box center [638, 119] width 9 height 9
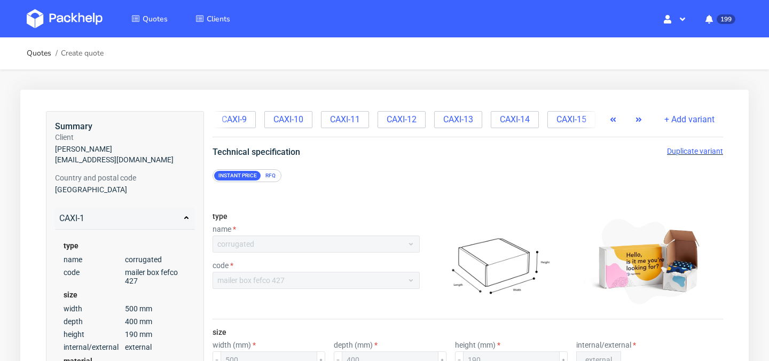
click at [643, 122] on icon "button" at bounding box center [638, 119] width 9 height 9
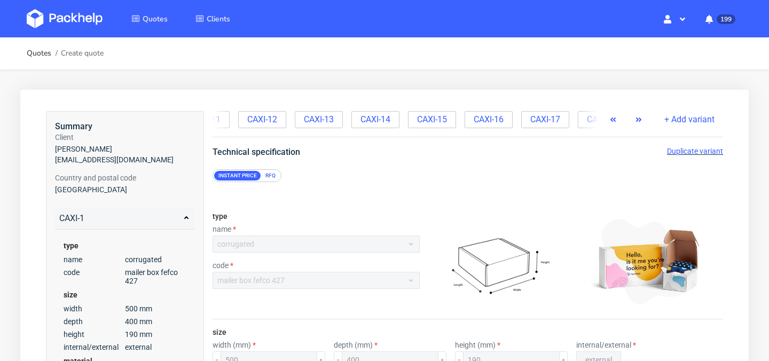
click at [643, 122] on icon "button" at bounding box center [638, 119] width 9 height 9
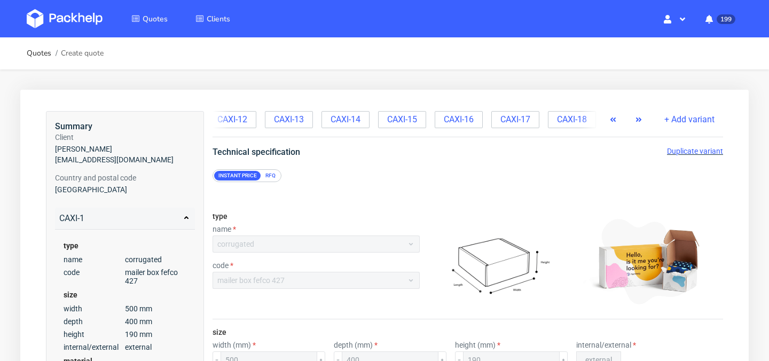
click at [643, 122] on icon "button" at bounding box center [638, 119] width 9 height 9
click at [574, 117] on span "CAXI-18" at bounding box center [572, 120] width 30 height 12
click at [635, 122] on icon "button" at bounding box center [638, 119] width 9 height 9
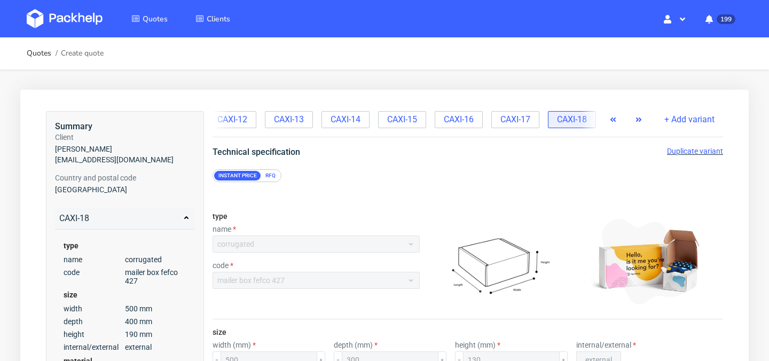
click at [693, 150] on span "Duplicate variant" at bounding box center [695, 151] width 56 height 9
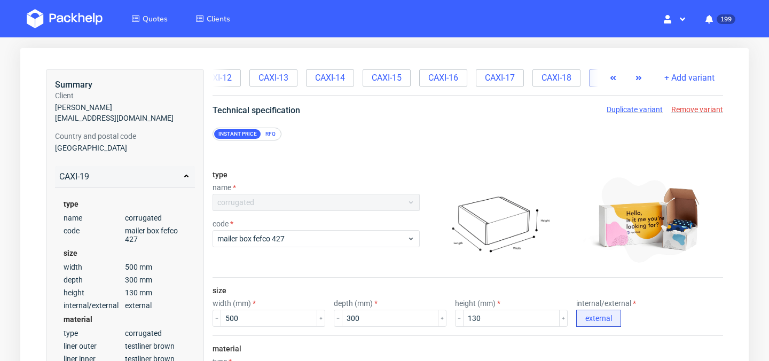
scroll to position [49, 0]
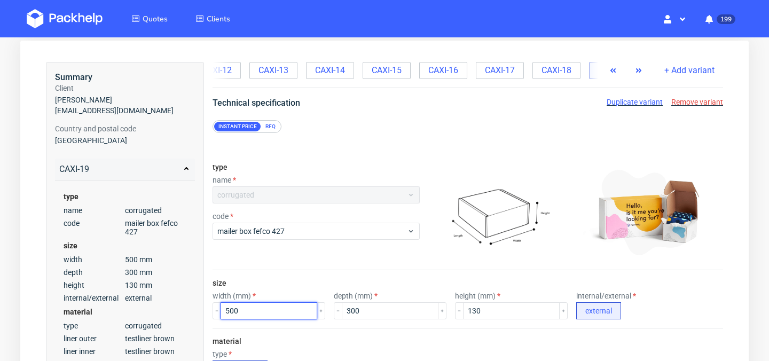
drag, startPoint x: 264, startPoint y: 309, endPoint x: 187, endPoint y: 308, distance: 77.4
type input "390"
click at [399, 314] on input "300" at bounding box center [390, 310] width 97 height 17
type input "3"
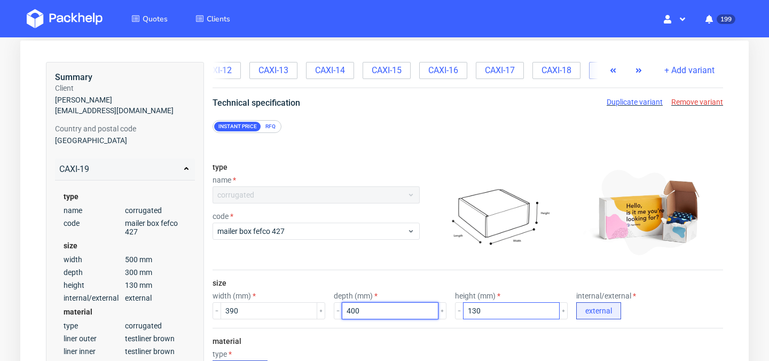
type input "400"
click at [503, 310] on input "130" at bounding box center [511, 310] width 97 height 17
type input "1"
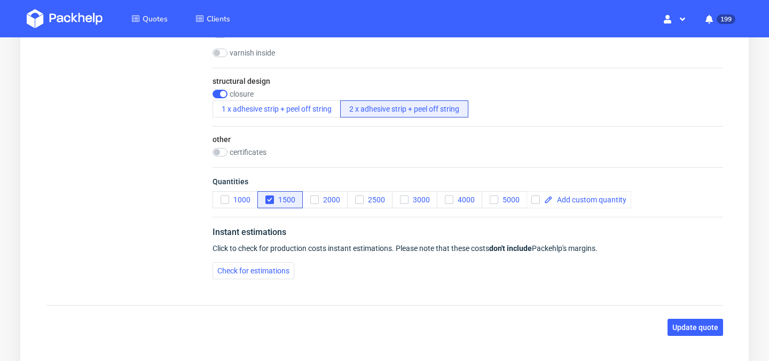
scroll to position [776, 0]
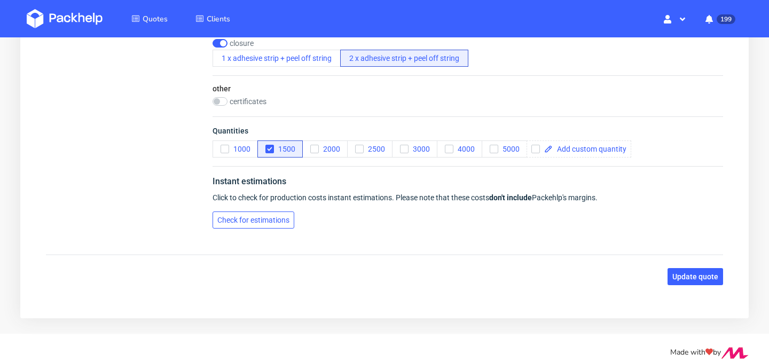
type input "169"
click at [276, 216] on span "Check for estimations" at bounding box center [253, 219] width 72 height 7
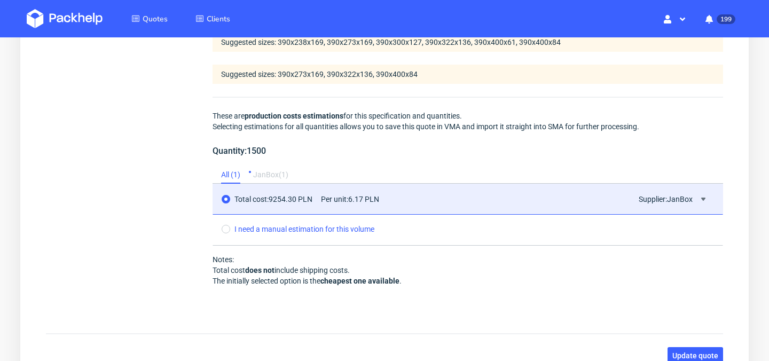
scroll to position [1017, 0]
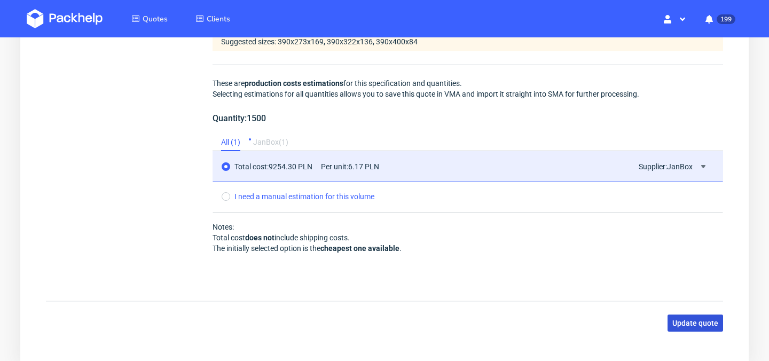
click at [699, 326] on span "Update quote" at bounding box center [695, 322] width 46 height 7
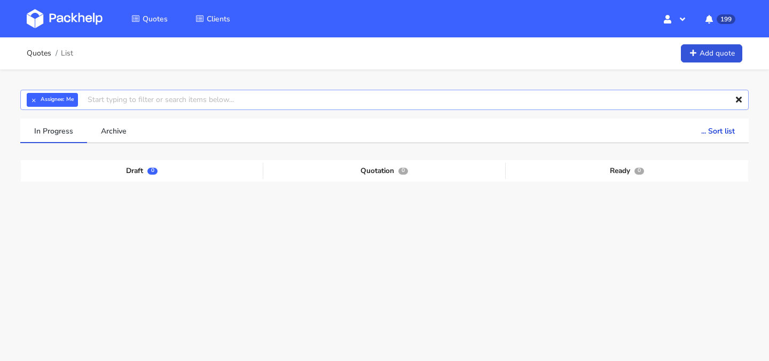
click at [217, 105] on input "text" at bounding box center [384, 100] width 728 height 20
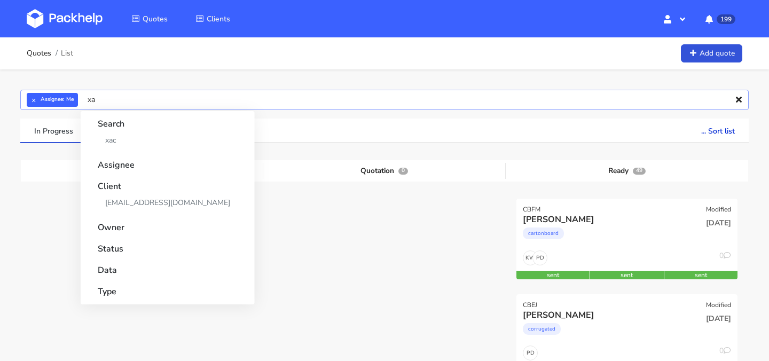
type input "x"
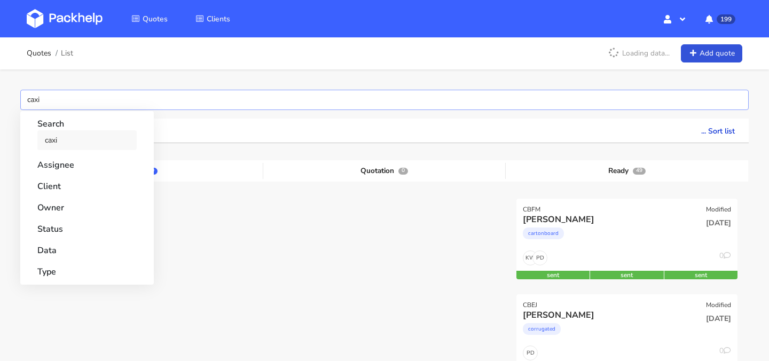
type input "caxi"
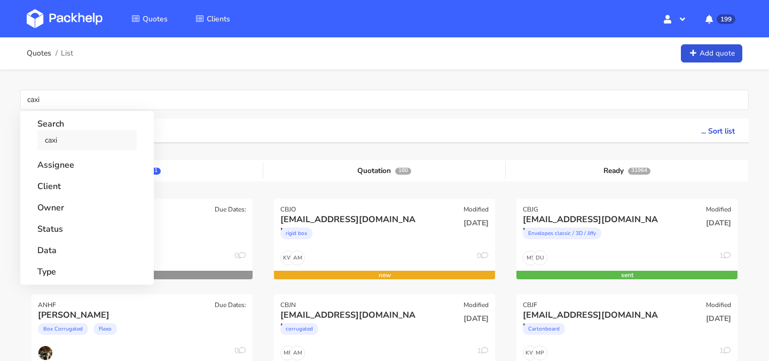
click at [60, 147] on link "caxi" at bounding box center [86, 140] width 99 height 20
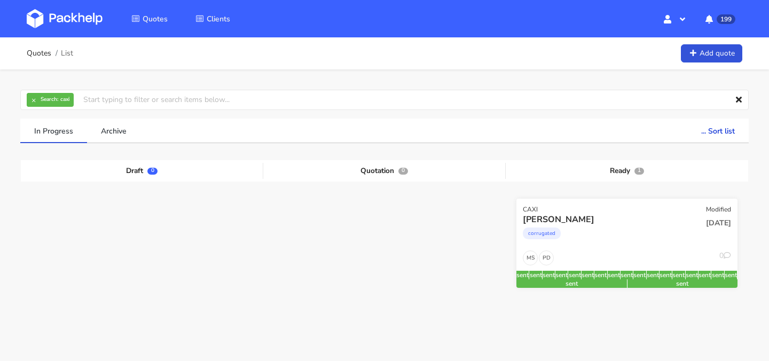
click at [575, 213] on div "CAXI Modified" at bounding box center [626, 206] width 221 height 15
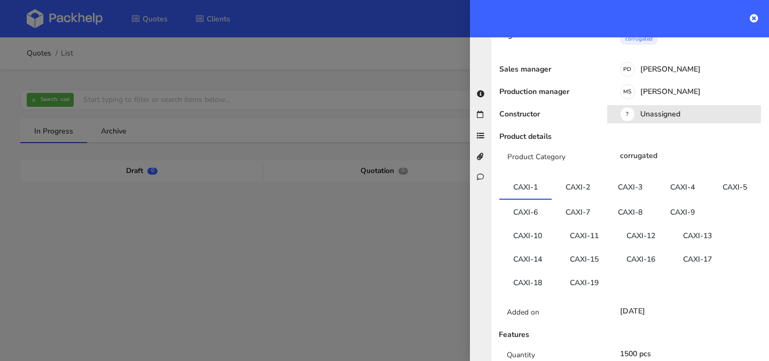
scroll to position [123, 0]
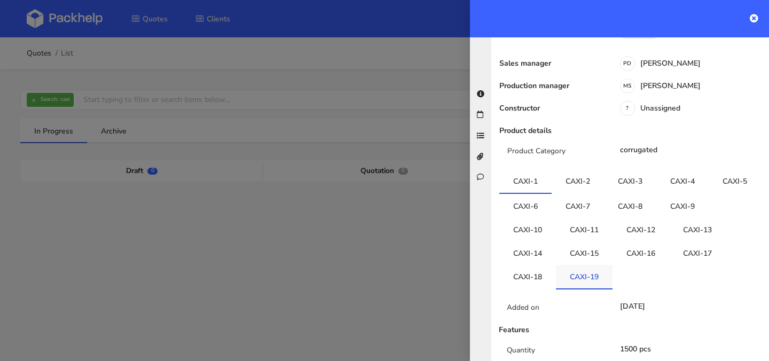
click at [593, 273] on link "CAXI-19" at bounding box center [584, 276] width 57 height 23
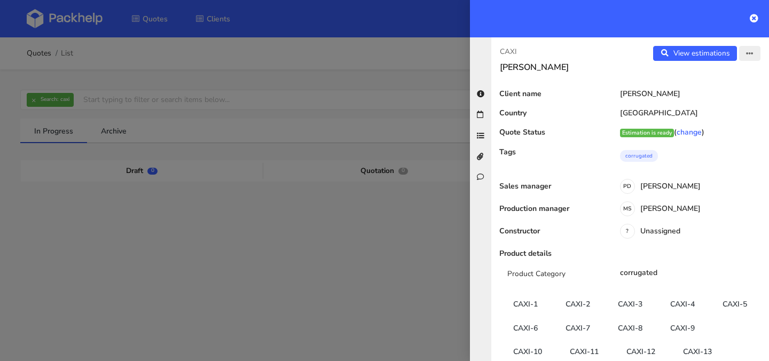
click at [751, 59] on button "button" at bounding box center [749, 53] width 21 height 15
click at [736, 94] on link "Edit quote" at bounding box center [715, 96] width 94 height 18
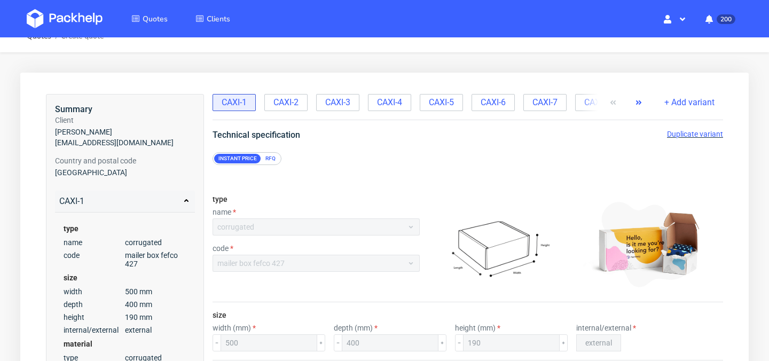
scroll to position [12, 0]
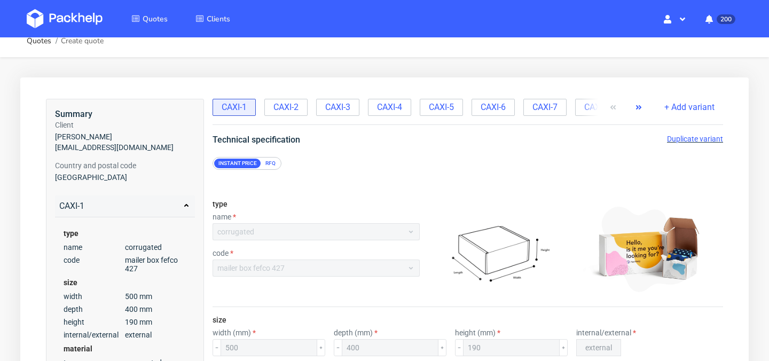
click at [644, 106] on button "button" at bounding box center [638, 107] width 17 height 17
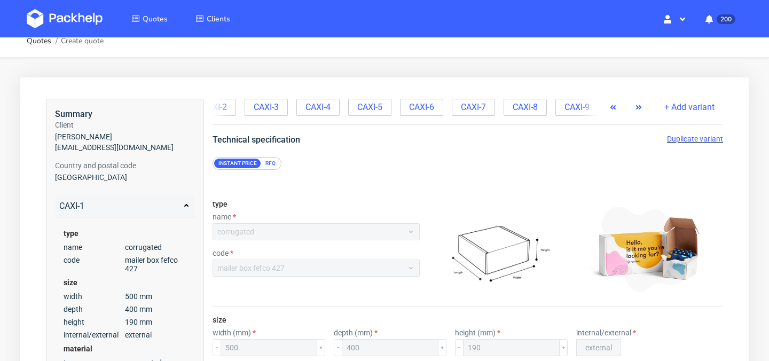
click at [644, 106] on button "button" at bounding box center [638, 107] width 17 height 17
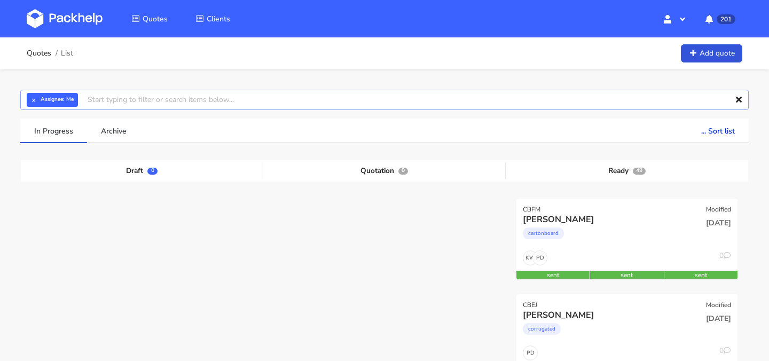
click at [358, 102] on input "text" at bounding box center [384, 100] width 728 height 20
type input "caxi"
click at [156, 141] on link "caxi" at bounding box center [147, 140] width 99 height 20
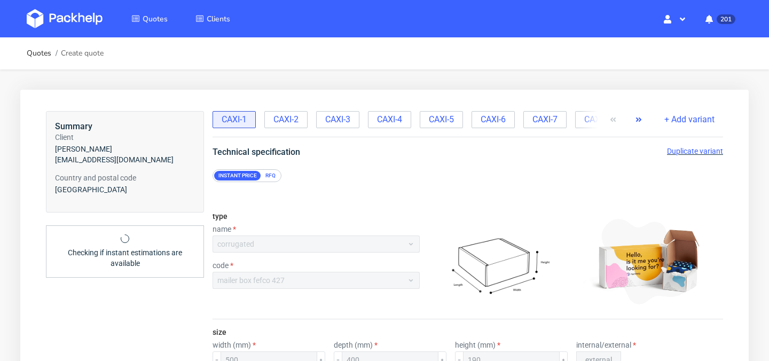
click at [639, 122] on icon "button" at bounding box center [638, 119] width 9 height 9
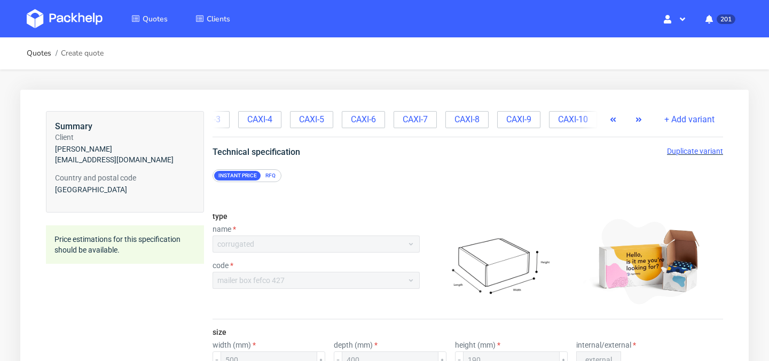
click at [639, 122] on icon "button" at bounding box center [638, 119] width 9 height 9
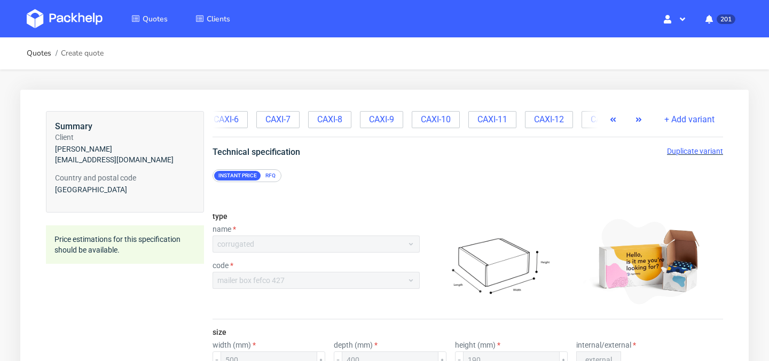
click at [639, 122] on icon "button" at bounding box center [638, 119] width 9 height 9
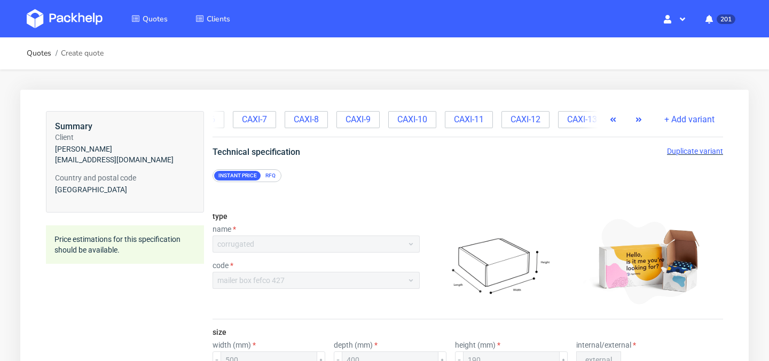
click at [639, 122] on icon "button" at bounding box center [638, 119] width 9 height 9
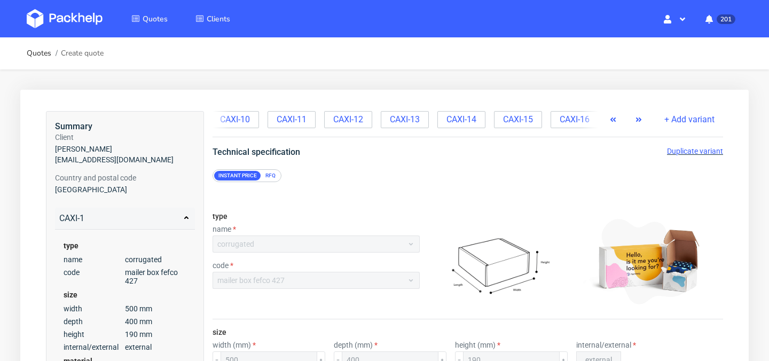
click at [639, 122] on icon "button" at bounding box center [638, 119] width 9 height 9
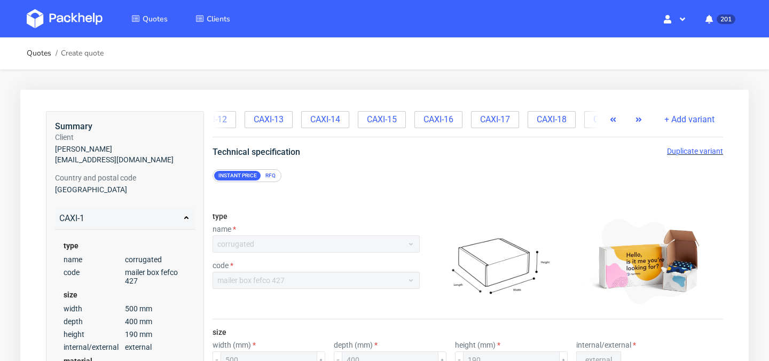
click at [639, 122] on icon "button" at bounding box center [638, 119] width 9 height 9
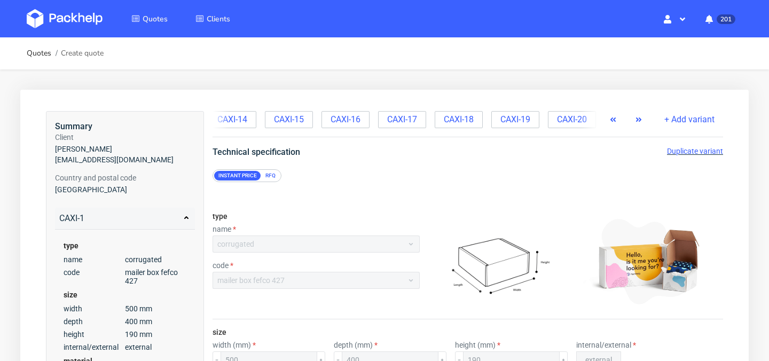
click at [639, 122] on icon "button" at bounding box center [638, 119] width 9 height 9
click at [639, 122] on div at bounding box center [626, 119] width 43 height 17
click at [577, 120] on span "CAXI-20" at bounding box center [572, 120] width 30 height 12
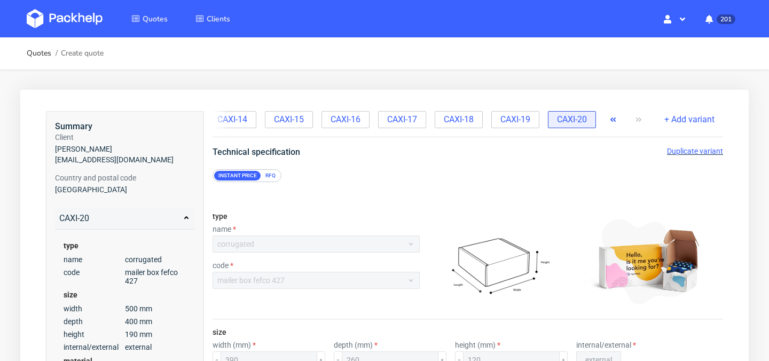
click at [687, 148] on span "Duplicate variant" at bounding box center [695, 151] width 56 height 9
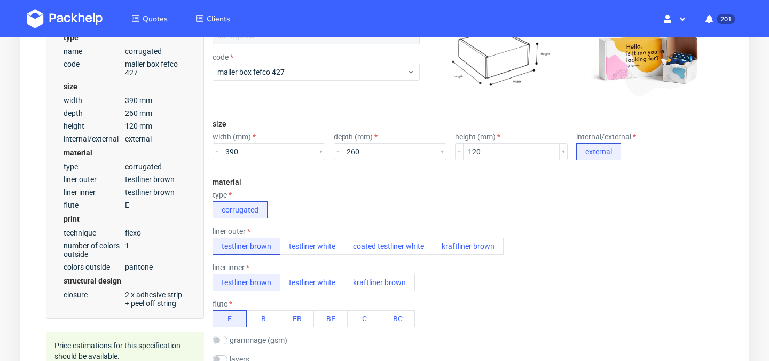
scroll to position [214, 0]
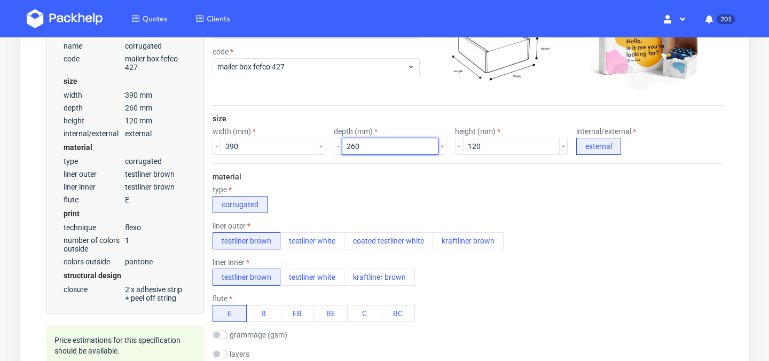
click at [382, 142] on input "260" at bounding box center [390, 146] width 97 height 17
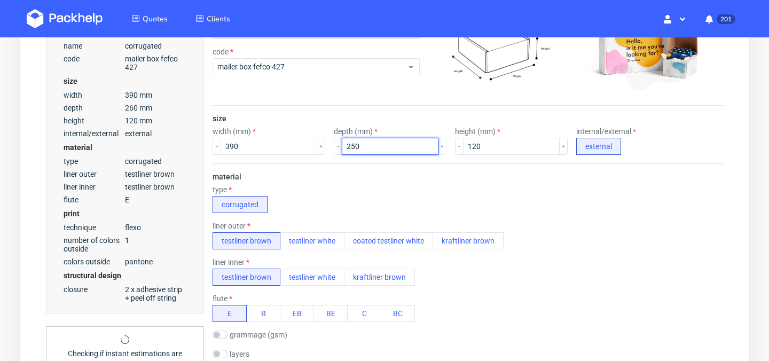
type input "250"
click at [481, 155] on div "size width (mm) 390 depth (mm) 250 height (mm) 120 internal/external external" at bounding box center [468, 135] width 511 height 58
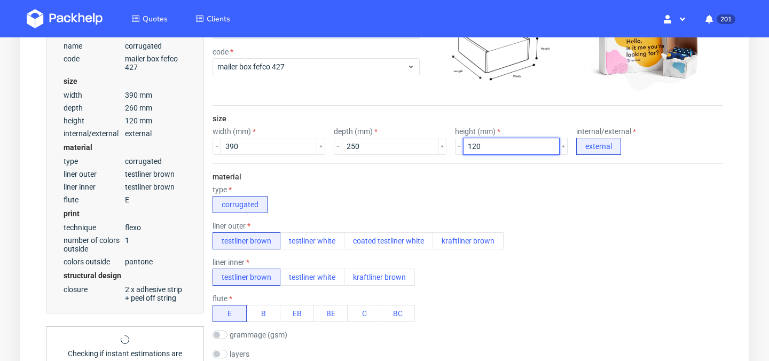
click at [487, 151] on input "120" at bounding box center [511, 146] width 97 height 17
type input "100"
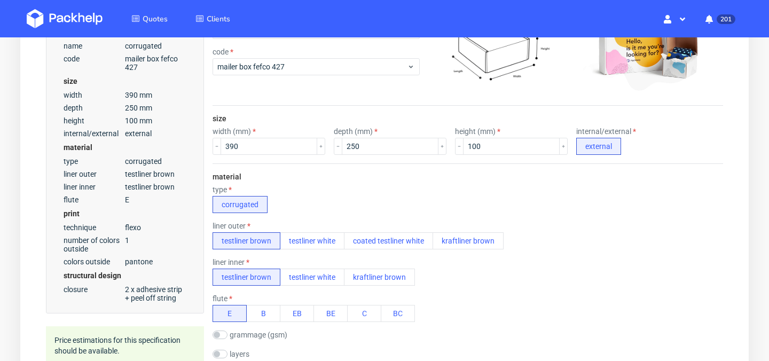
click at [350, 201] on div "type corrugated" at bounding box center [468, 199] width 511 height 28
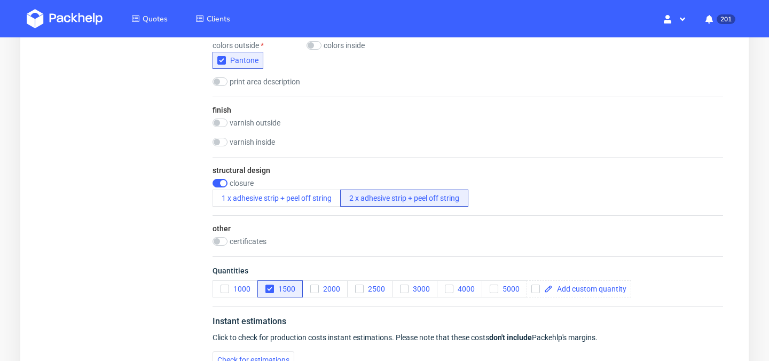
scroll to position [786, 0]
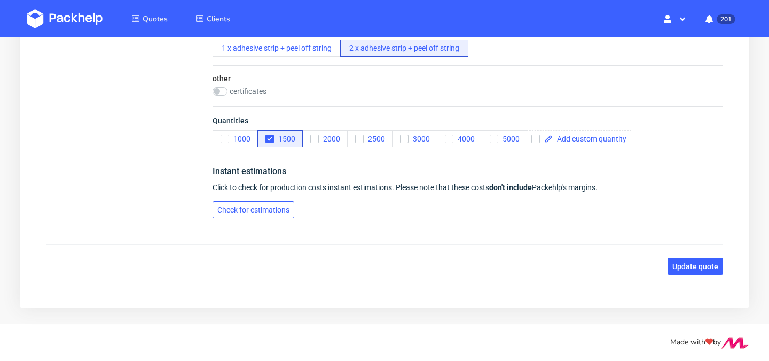
click at [257, 212] on span "Check for estimations" at bounding box center [253, 209] width 72 height 7
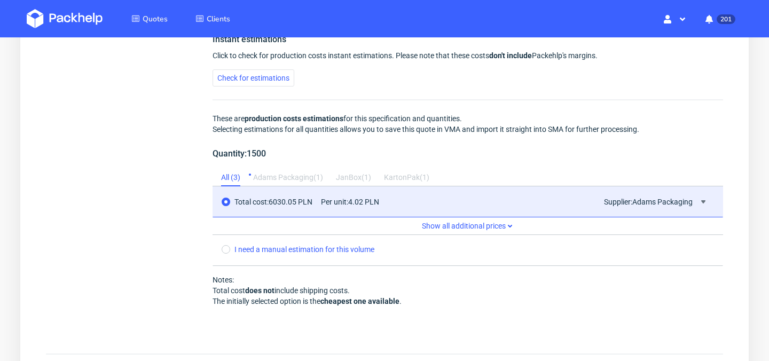
scroll to position [1028, 0]
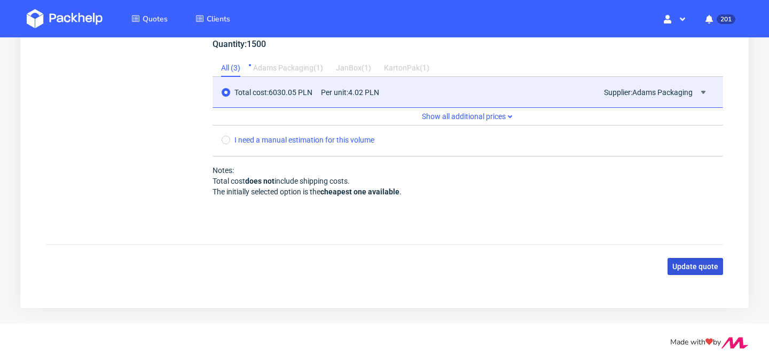
click at [706, 269] on span "Update quote" at bounding box center [695, 266] width 46 height 7
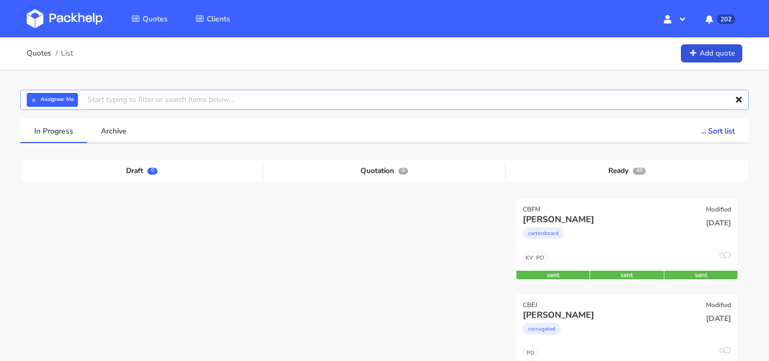
click at [215, 103] on input "text" at bounding box center [384, 100] width 728 height 20
type input "caxi"
click at [181, 136] on link "caxi" at bounding box center [147, 140] width 99 height 20
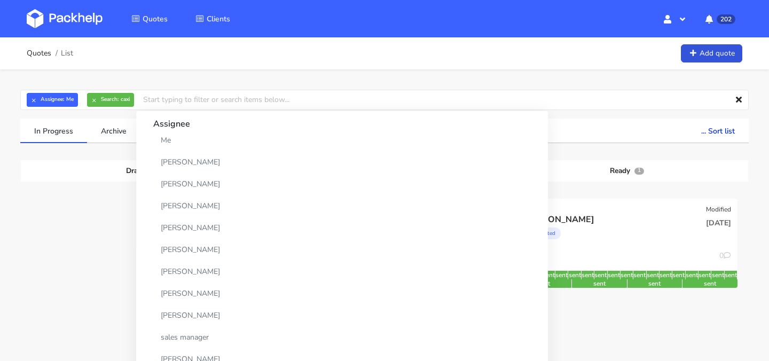
click at [20, 153] on div "In Progress Archive ... Sort list Last added From old to new Last updated Estim…" at bounding box center [384, 247] width 743 height 256
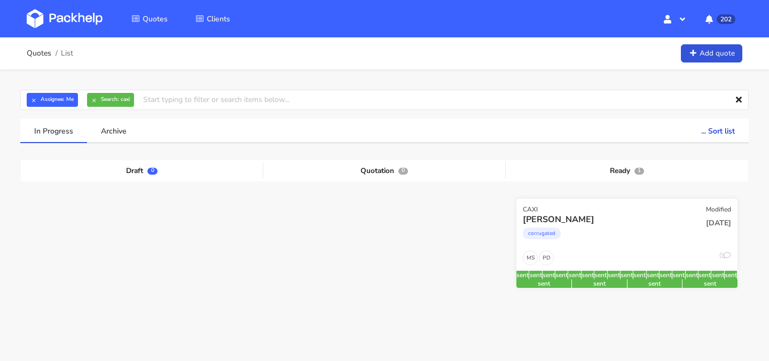
click at [621, 254] on div "PD MS 0" at bounding box center [626, 260] width 221 height 20
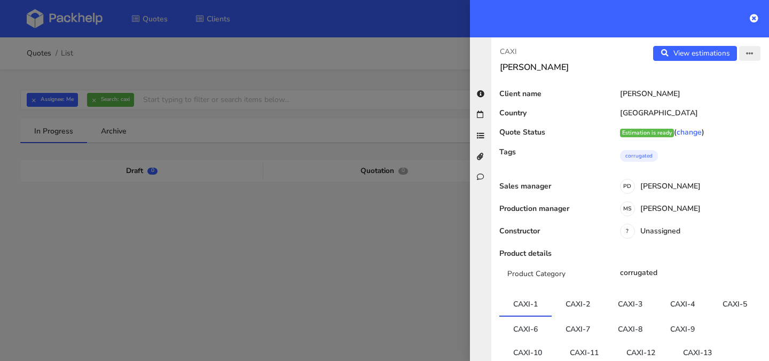
click at [744, 51] on button "button" at bounding box center [749, 53] width 21 height 15
click at [720, 96] on link "Edit quote" at bounding box center [715, 96] width 94 height 18
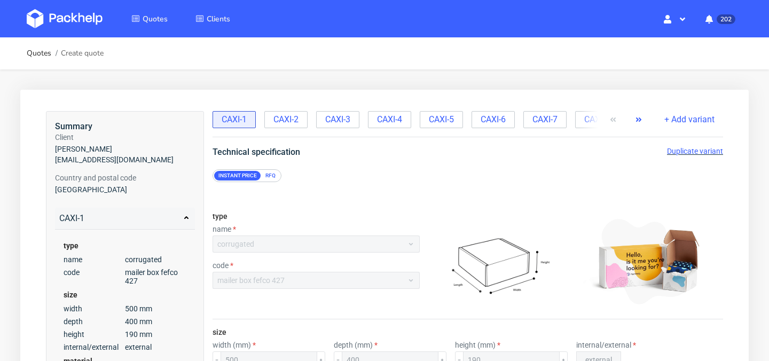
click at [636, 119] on icon "button" at bounding box center [638, 119] width 9 height 9
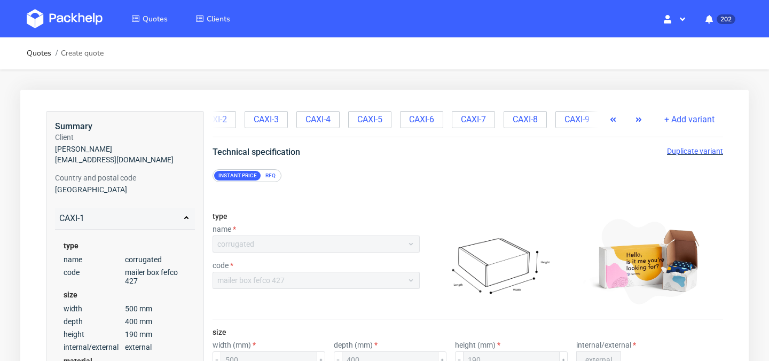
click at [636, 119] on icon "button" at bounding box center [638, 119] width 9 height 9
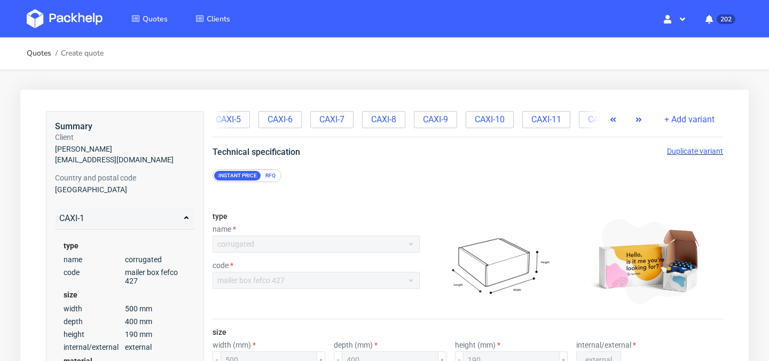
click at [636, 119] on icon "button" at bounding box center [638, 119] width 9 height 9
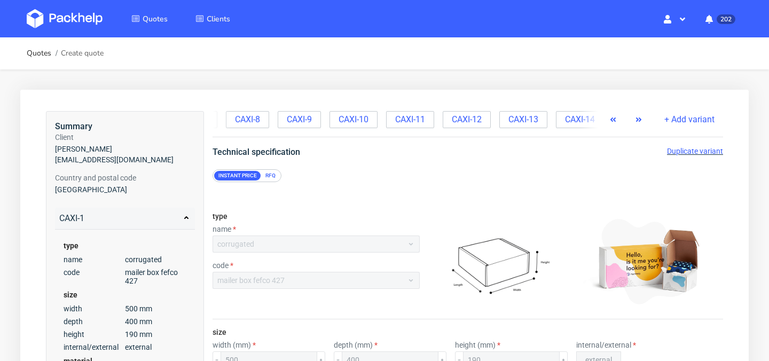
click at [636, 119] on icon "button" at bounding box center [638, 119] width 9 height 9
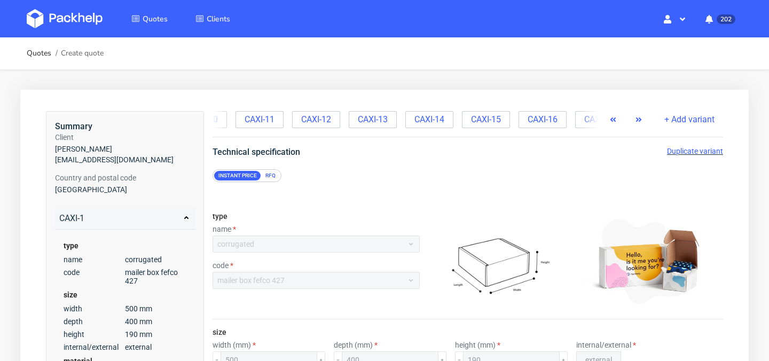
click at [636, 119] on icon "button" at bounding box center [638, 119] width 9 height 9
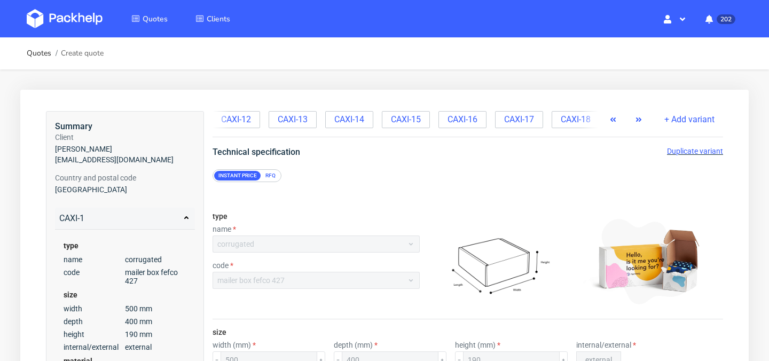
click at [636, 119] on icon "button" at bounding box center [638, 119] width 9 height 9
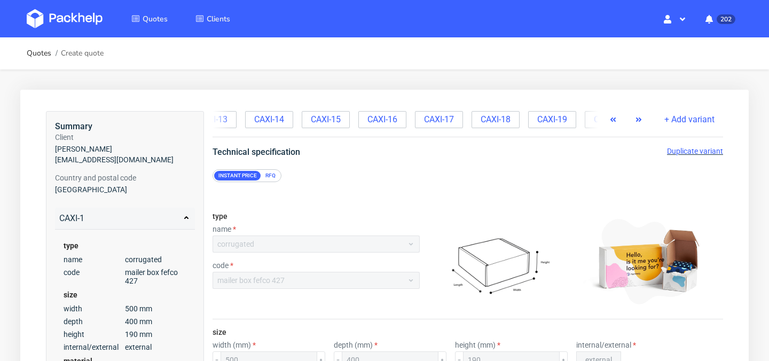
click at [636, 119] on icon "button" at bounding box center [638, 119] width 9 height 9
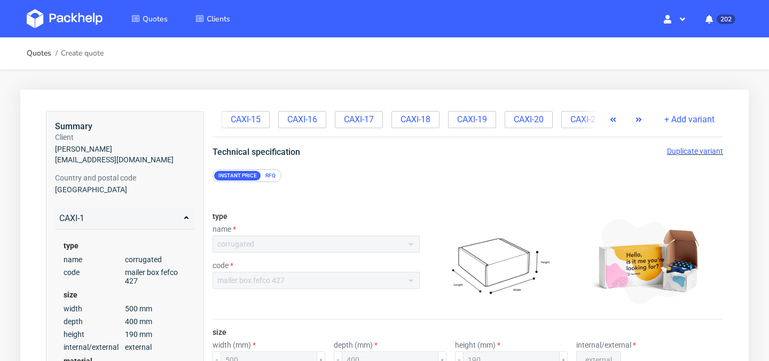
click at [641, 120] on use "button" at bounding box center [638, 119] width 5 height 4
click at [558, 121] on span "CAXI-21" at bounding box center [572, 120] width 30 height 12
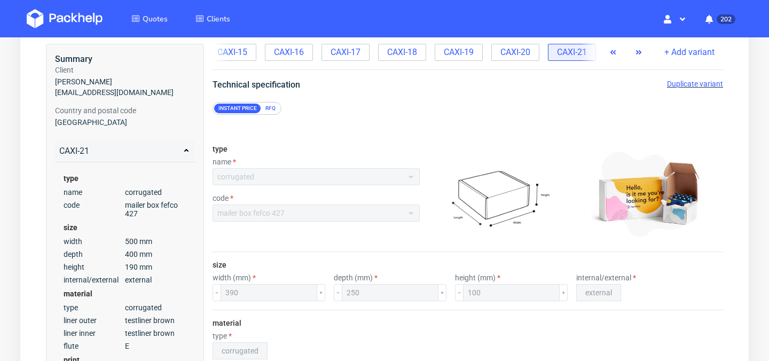
scroll to position [58, 0]
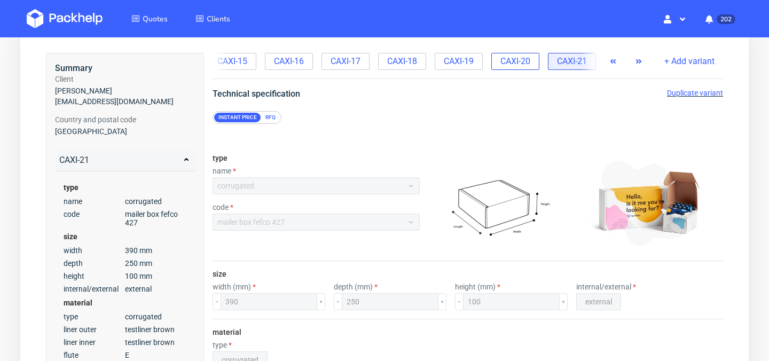
click at [516, 69] on div "CAXI-20" at bounding box center [515, 61] width 48 height 17
click at [459, 66] on span "CAXI-19" at bounding box center [459, 62] width 30 height 12
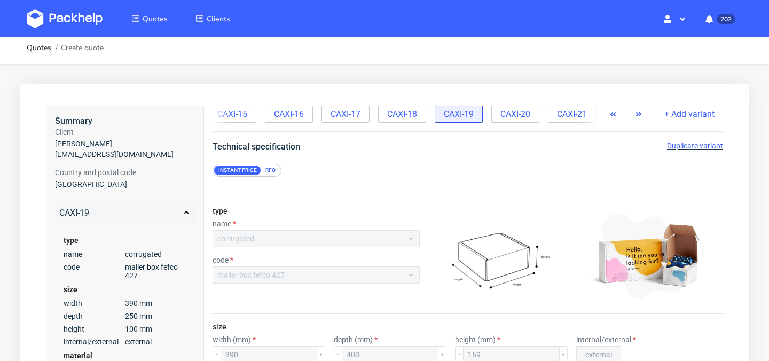
scroll to position [0, 0]
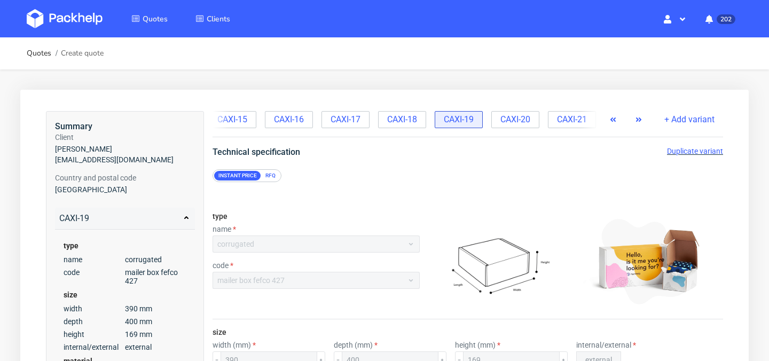
click at [689, 151] on span "Duplicate variant" at bounding box center [695, 151] width 56 height 9
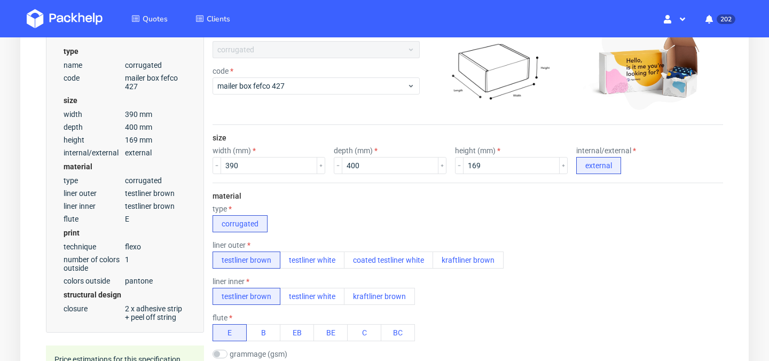
scroll to position [196, 0]
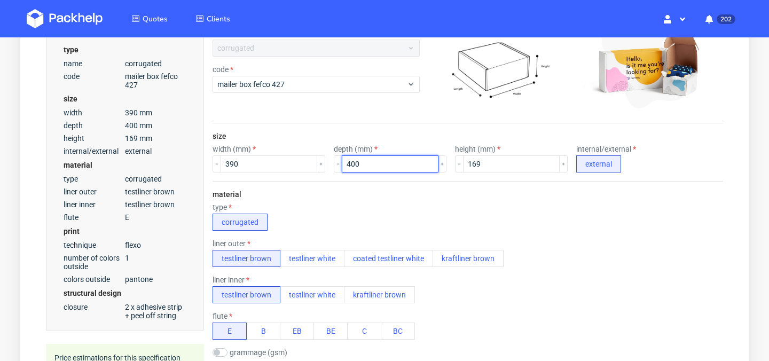
click at [367, 168] on input "400" at bounding box center [390, 163] width 97 height 17
type input "4"
type input "300"
click at [495, 167] on input "169" at bounding box center [511, 163] width 97 height 17
type input "1"
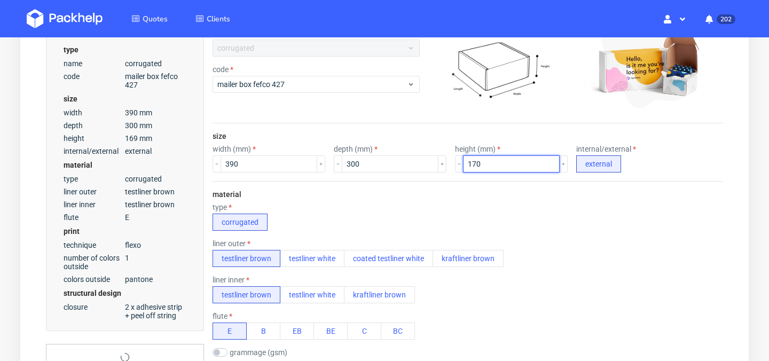
type input "170"
click at [466, 208] on div "type corrugated" at bounding box center [468, 217] width 511 height 28
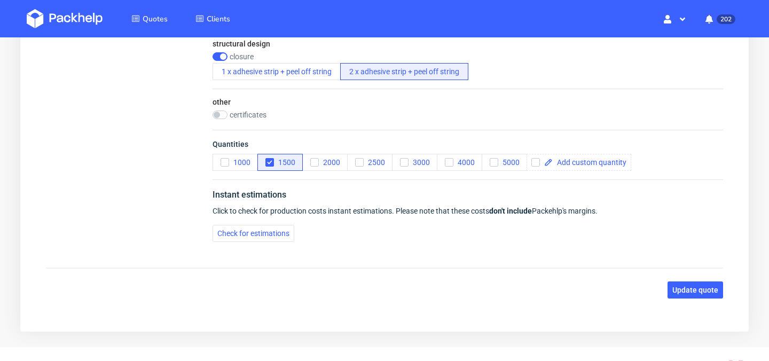
scroll to position [778, 0]
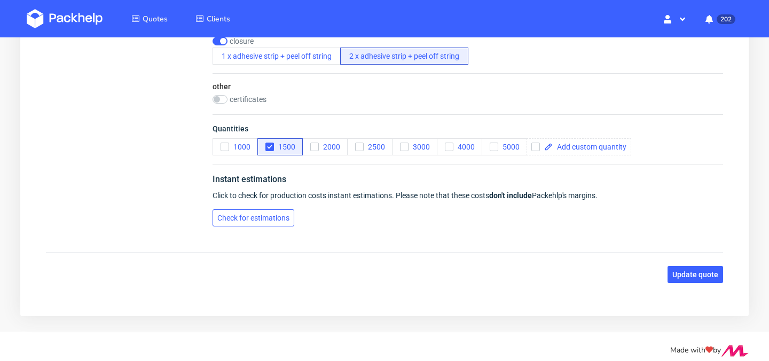
click at [263, 220] on span "Check for estimations" at bounding box center [253, 217] width 72 height 7
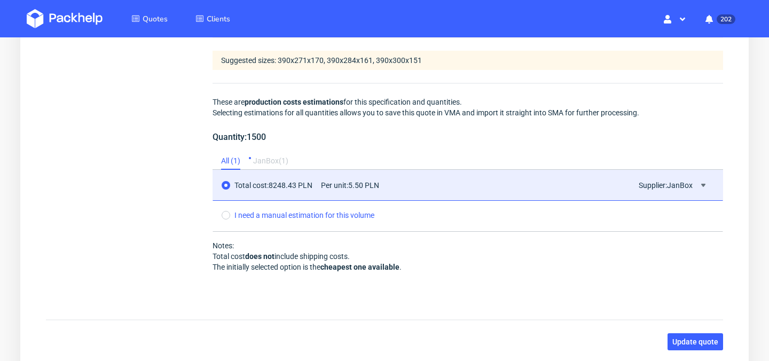
scroll to position [1007, 0]
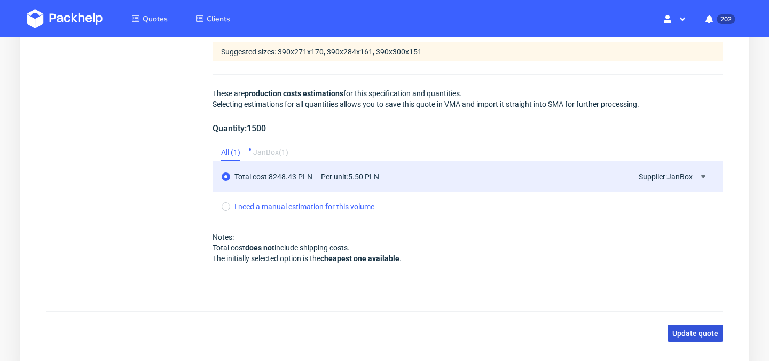
click at [694, 334] on span "Update quote" at bounding box center [695, 333] width 46 height 7
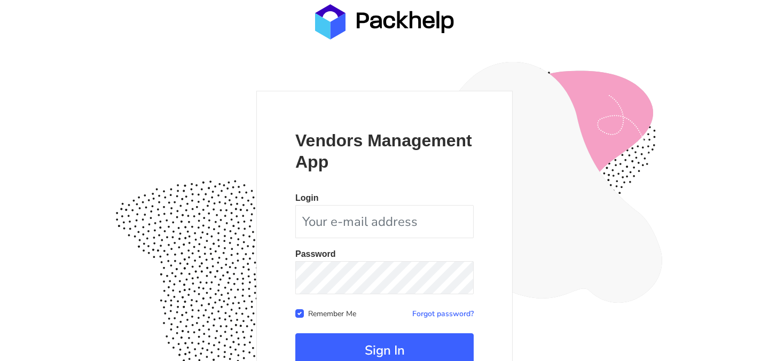
scroll to position [100, 0]
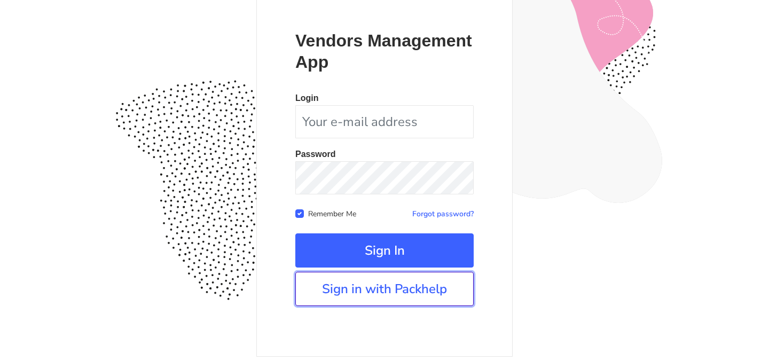
click at [401, 287] on link "Sign in with Packhelp" at bounding box center [384, 289] width 178 height 34
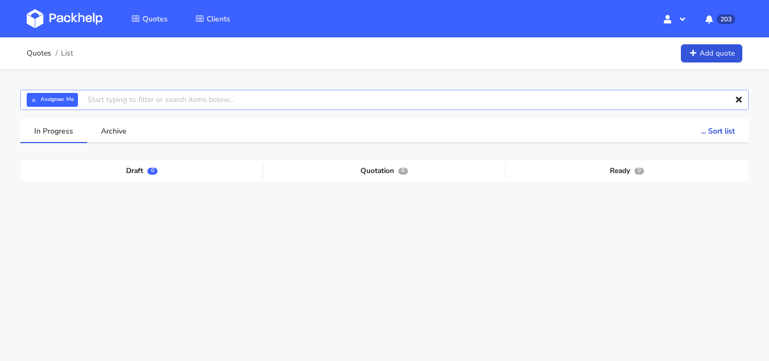
click at [251, 96] on input "text" at bounding box center [384, 100] width 728 height 20
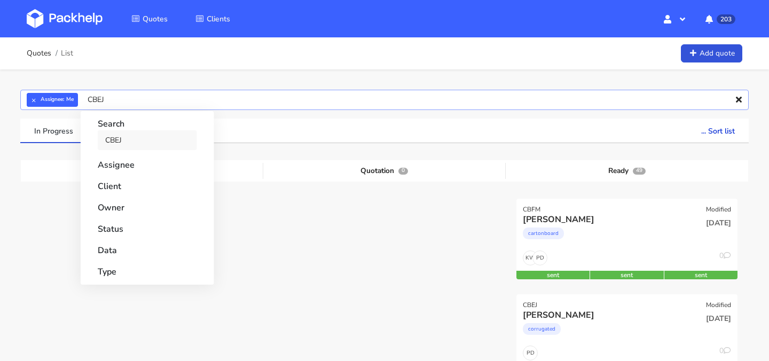
type input "CBEJ"
click at [182, 136] on link "CBEJ" at bounding box center [147, 140] width 99 height 20
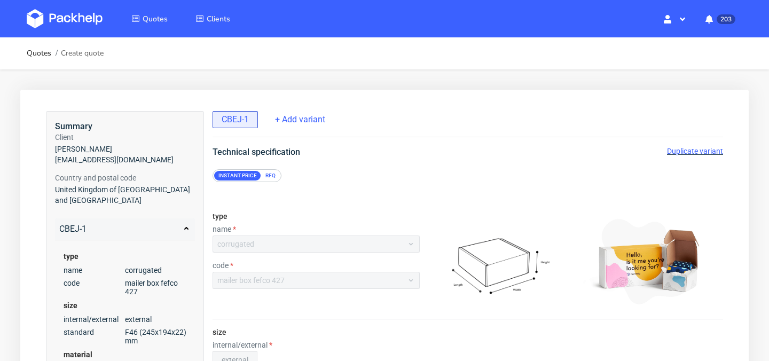
click at [694, 151] on span "Duplicate variant" at bounding box center [695, 151] width 56 height 9
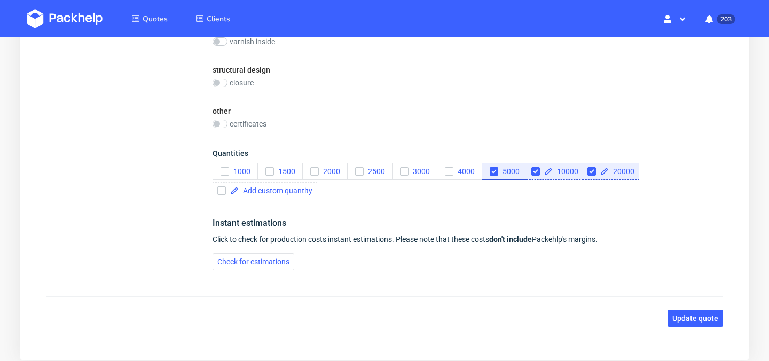
scroll to position [882, 0]
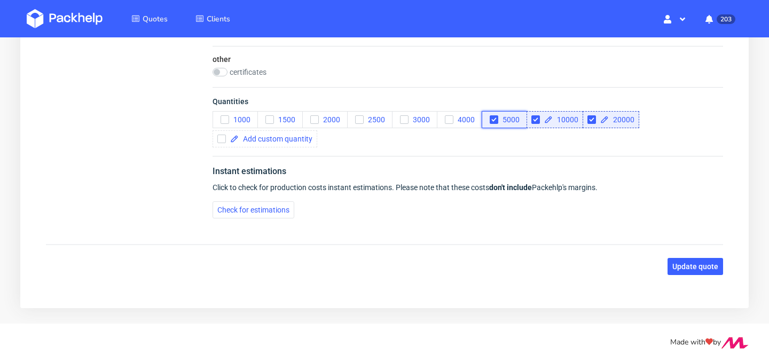
click at [494, 117] on icon "button" at bounding box center [493, 119] width 7 height 7
click at [542, 117] on div at bounding box center [537, 119] width 13 height 9
click at [537, 120] on input "checkbox" at bounding box center [535, 119] width 9 height 9
checkbox input "true"
checkbox input "false"
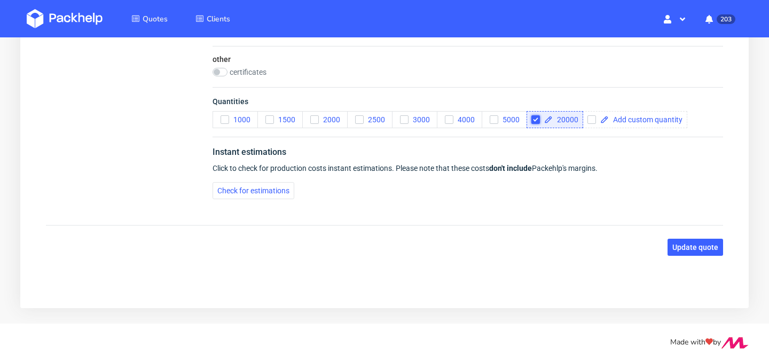
scroll to position [863, 0]
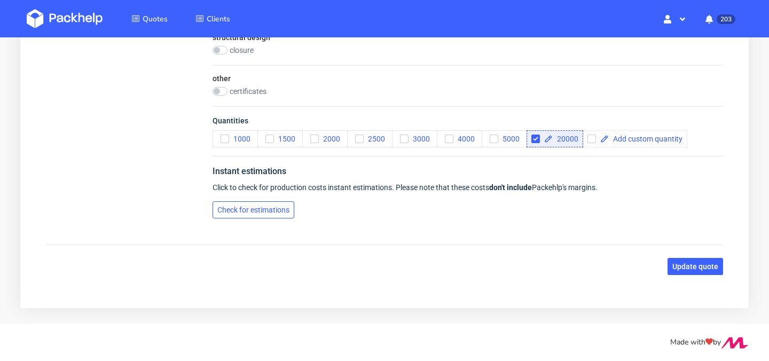
click at [282, 211] on span "Check for estimations" at bounding box center [253, 209] width 72 height 7
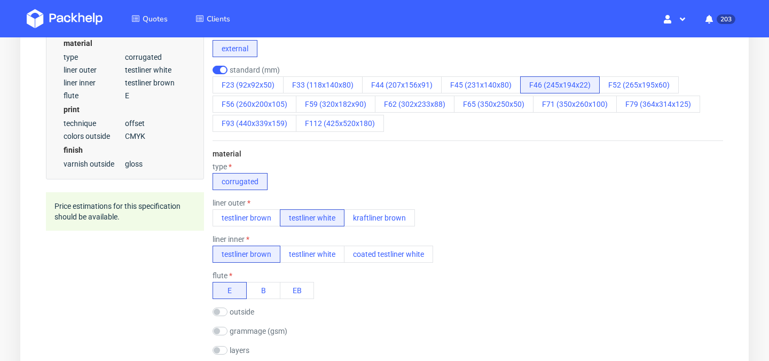
scroll to position [309, 0]
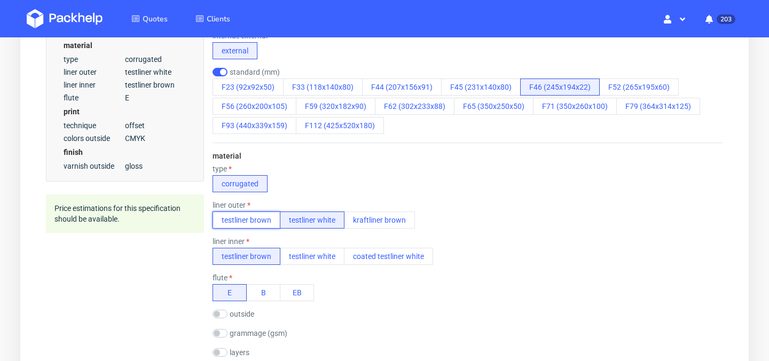
click at [234, 220] on button "testliner brown" at bounding box center [247, 219] width 68 height 17
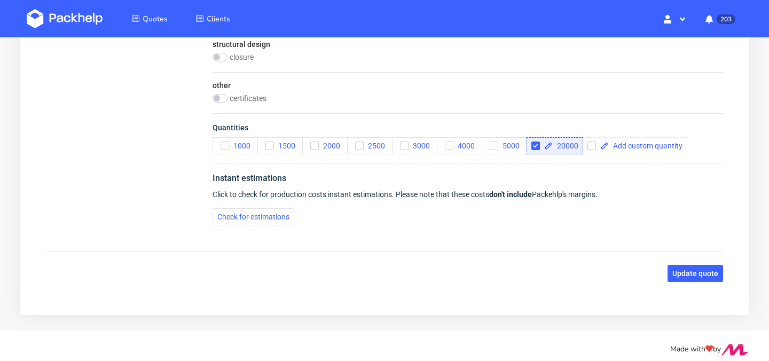
scroll to position [859, 0]
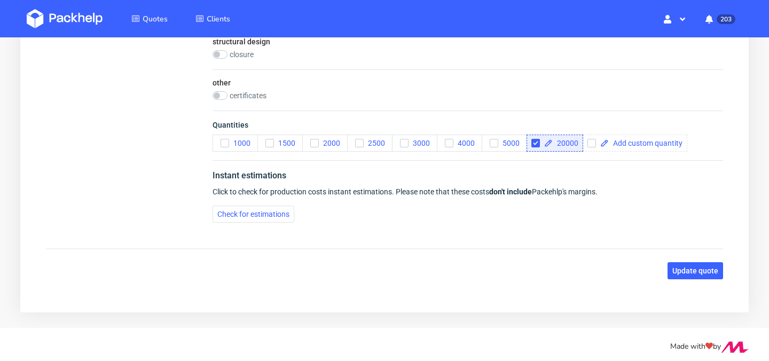
click at [245, 224] on div "Instant estimations Click to check for production costs instant estimations. Pl…" at bounding box center [468, 195] width 511 height 71
click at [259, 214] on span "Check for estimations" at bounding box center [253, 213] width 72 height 7
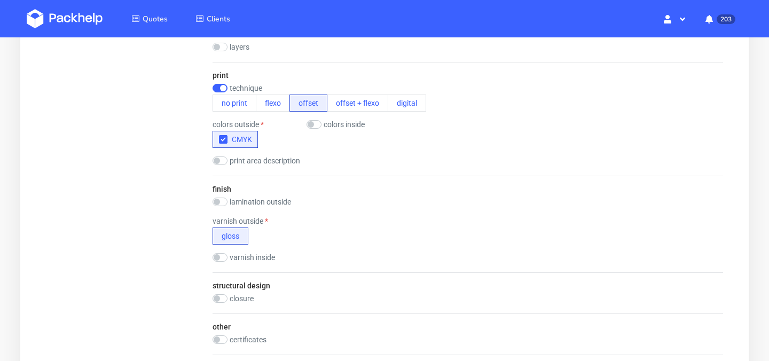
scroll to position [616, 0]
click at [234, 235] on button "gloss" at bounding box center [231, 234] width 36 height 17
click at [222, 199] on input "checkbox" at bounding box center [220, 200] width 15 height 9
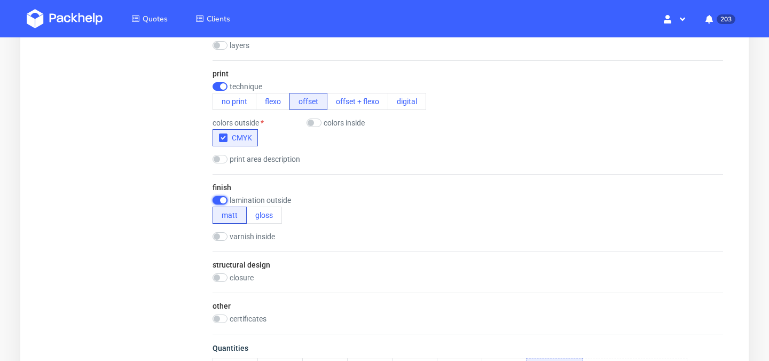
click at [222, 199] on input "checkbox" at bounding box center [220, 200] width 15 height 9
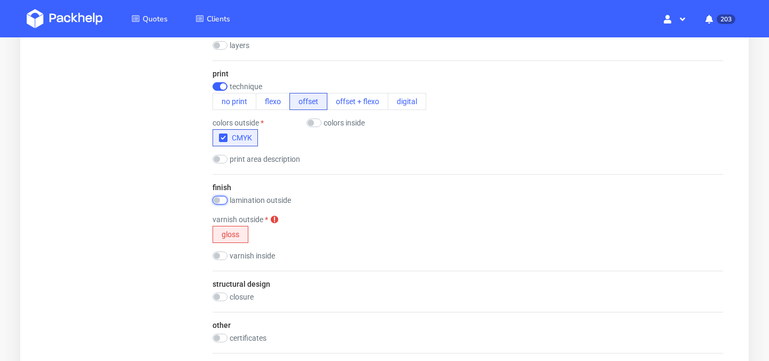
click at [222, 199] on input "checkbox" at bounding box center [220, 200] width 15 height 9
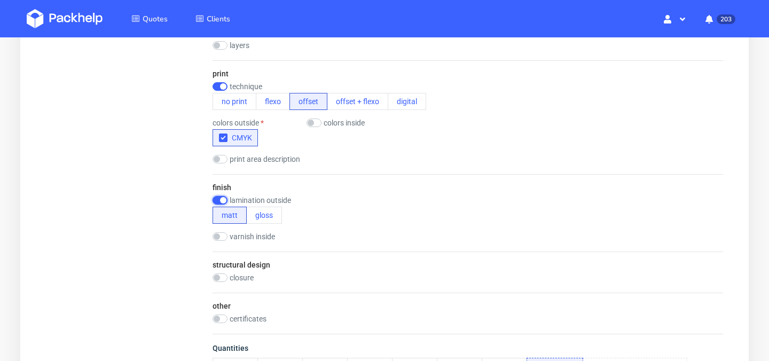
click at [222, 199] on input "checkbox" at bounding box center [220, 200] width 15 height 9
checkbox input "false"
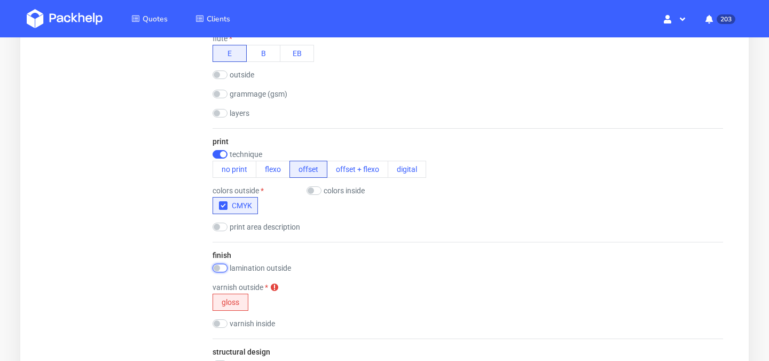
scroll to position [601, 0]
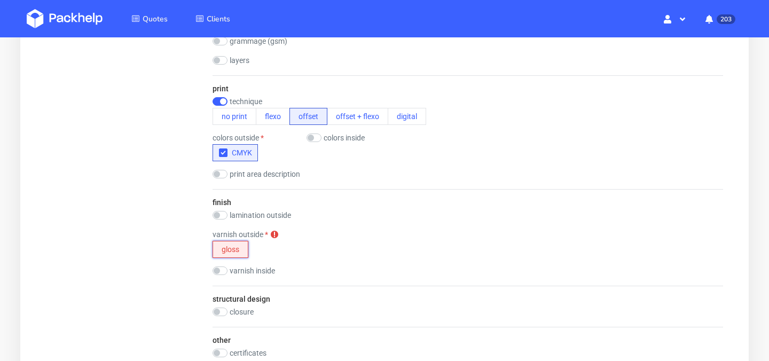
click at [223, 250] on button "gloss" at bounding box center [231, 249] width 36 height 17
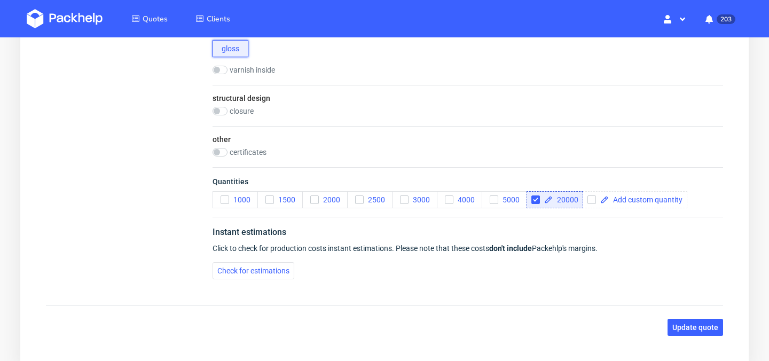
scroll to position [824, 0]
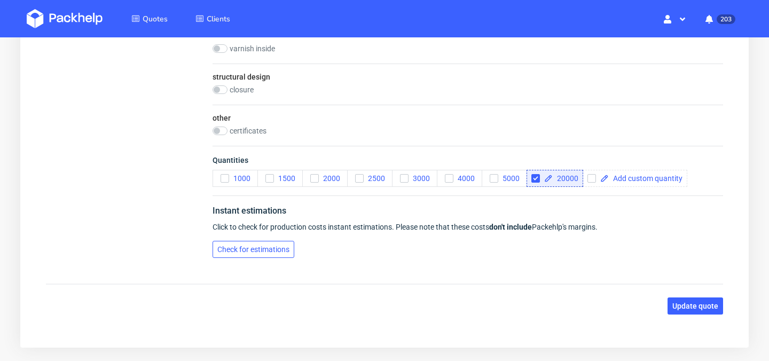
click at [252, 254] on button "Check for estimations" at bounding box center [254, 249] width 82 height 17
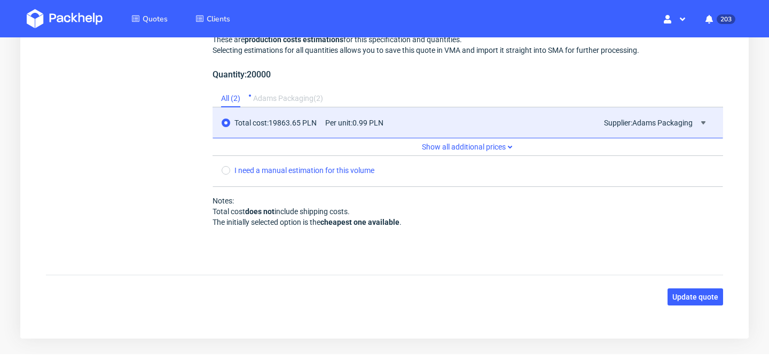
scroll to position [1135, 0]
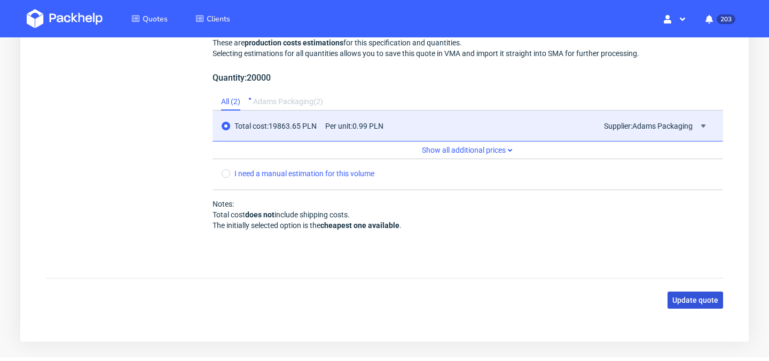
click at [699, 303] on span "Update quote" at bounding box center [695, 299] width 46 height 7
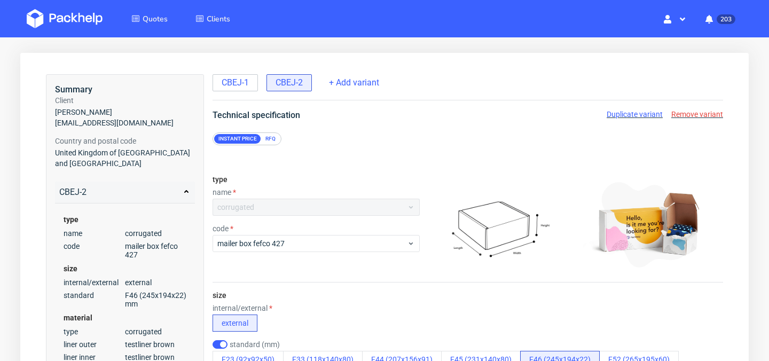
scroll to position [0, 0]
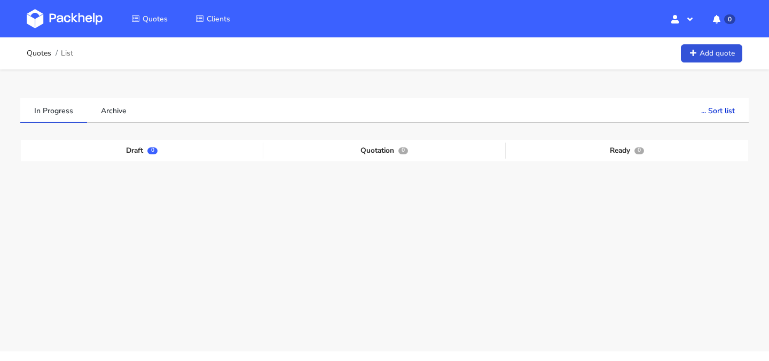
scroll to position [28, 0]
